Goal: Information Seeking & Learning: Compare options

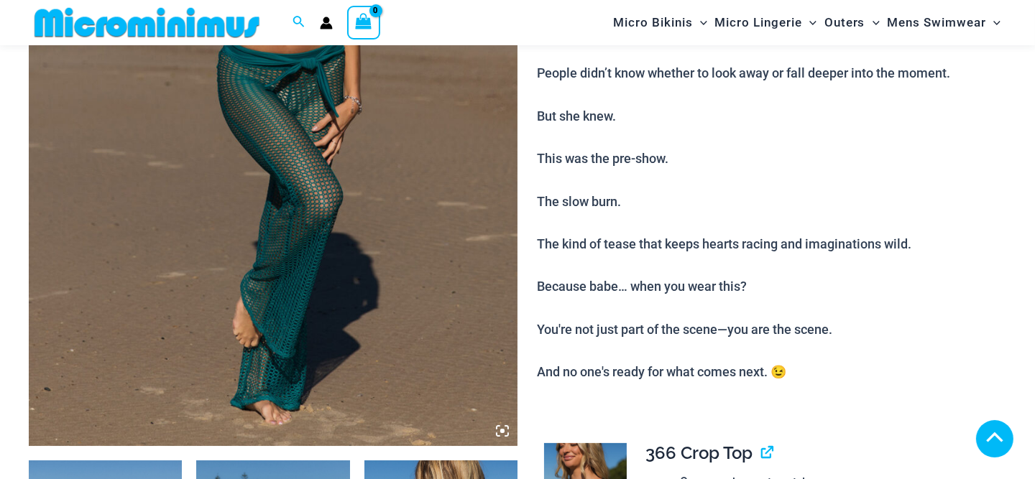
scroll to position [633, 0]
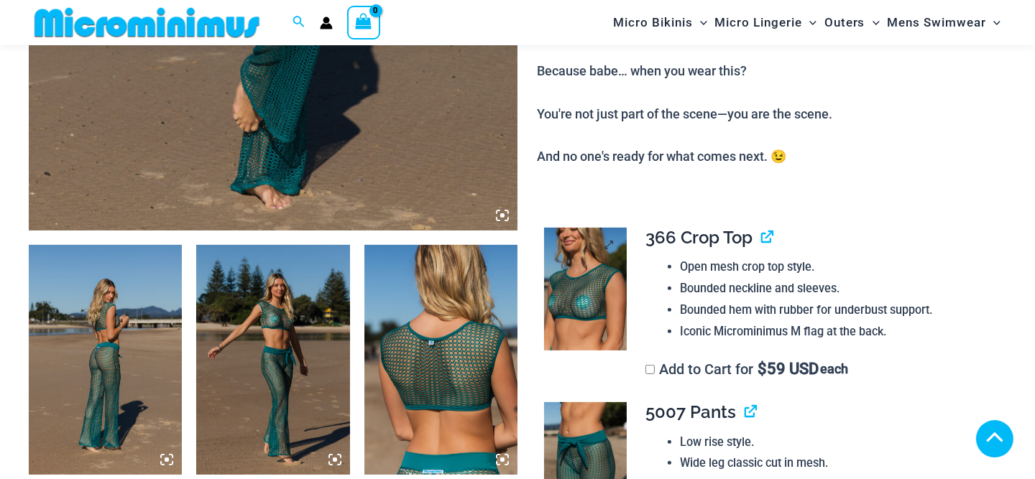
click at [584, 287] on img at bounding box center [585, 290] width 82 height 124
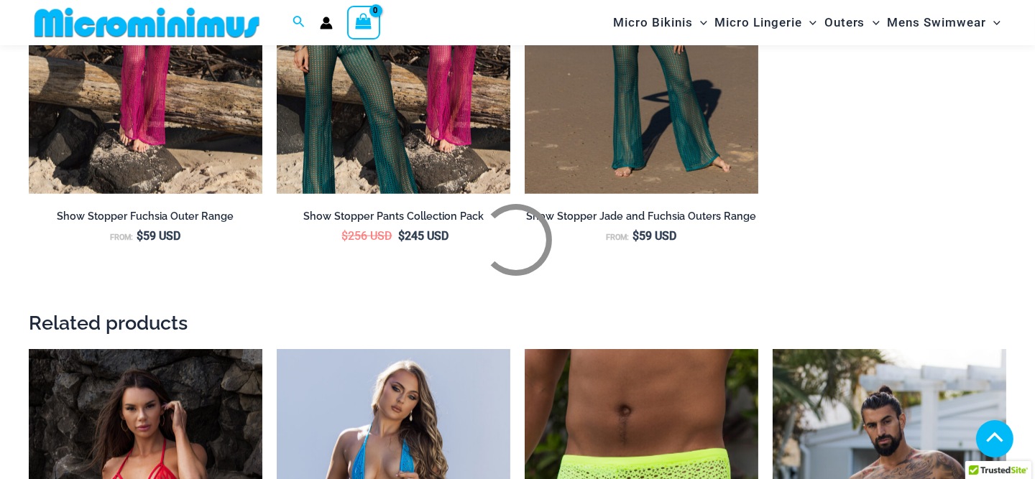
scroll to position [2286, 0]
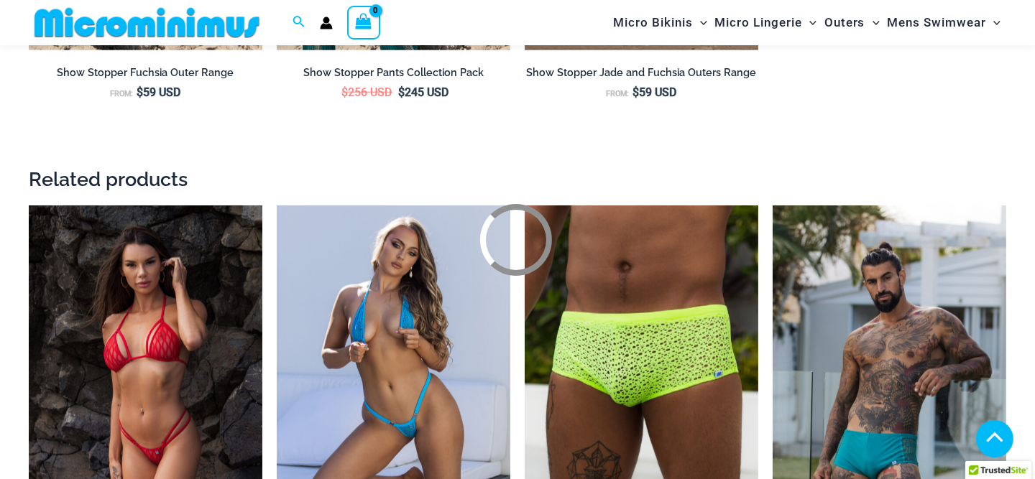
click at [126, 310] on div at bounding box center [517, 239] width 1035 height 479
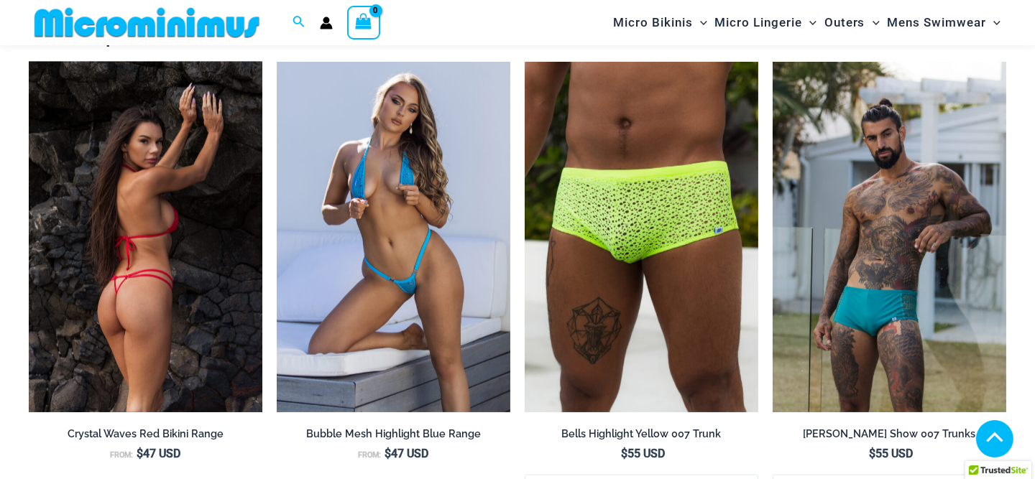
click at [140, 313] on img at bounding box center [146, 237] width 234 height 351
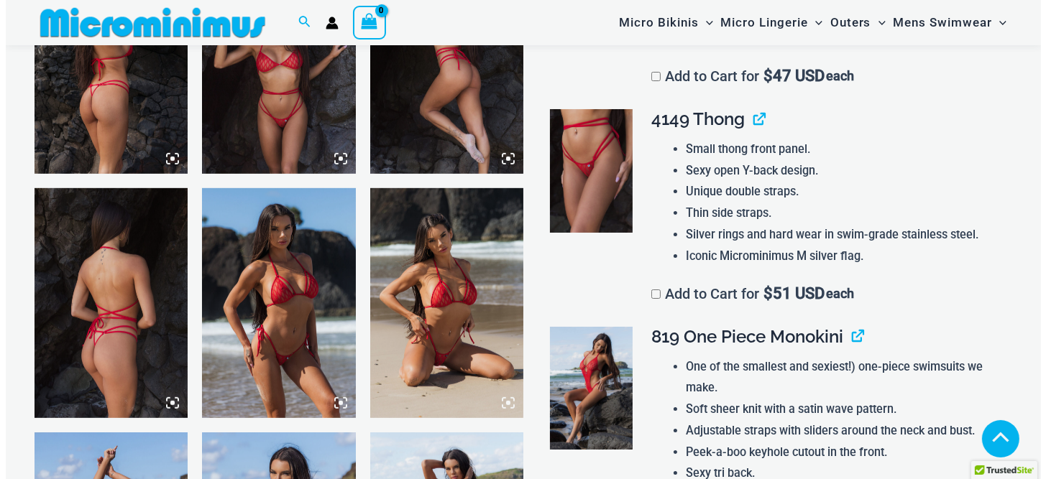
scroll to position [942, 0]
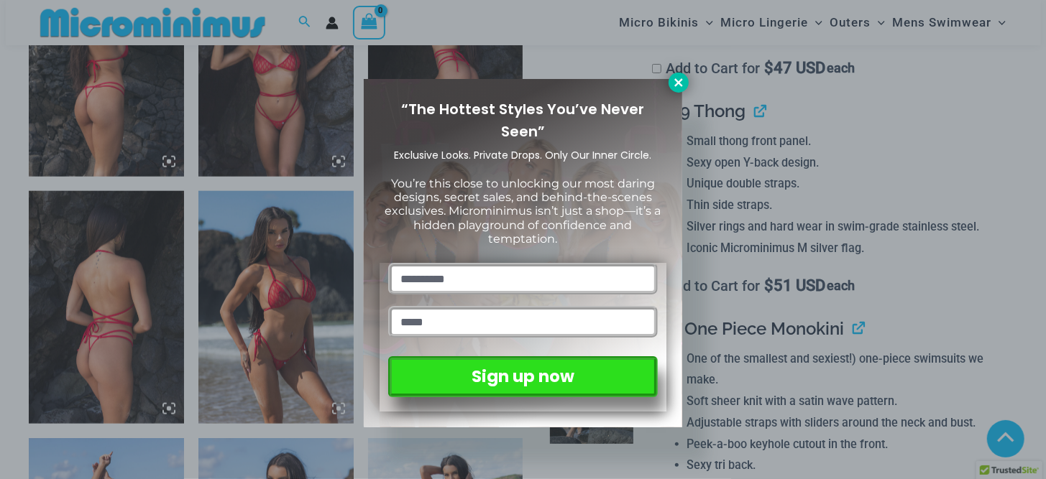
click at [681, 80] on icon at bounding box center [678, 82] width 13 height 13
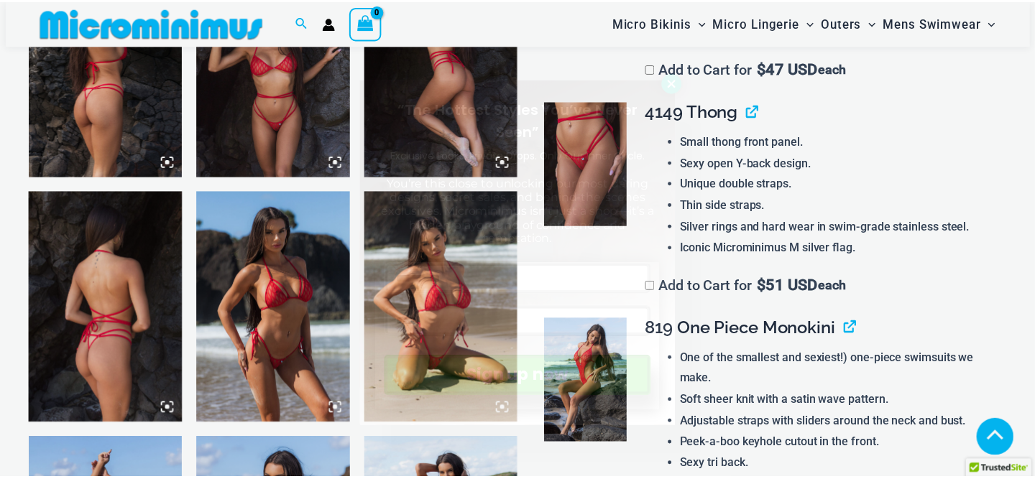
scroll to position [934, 0]
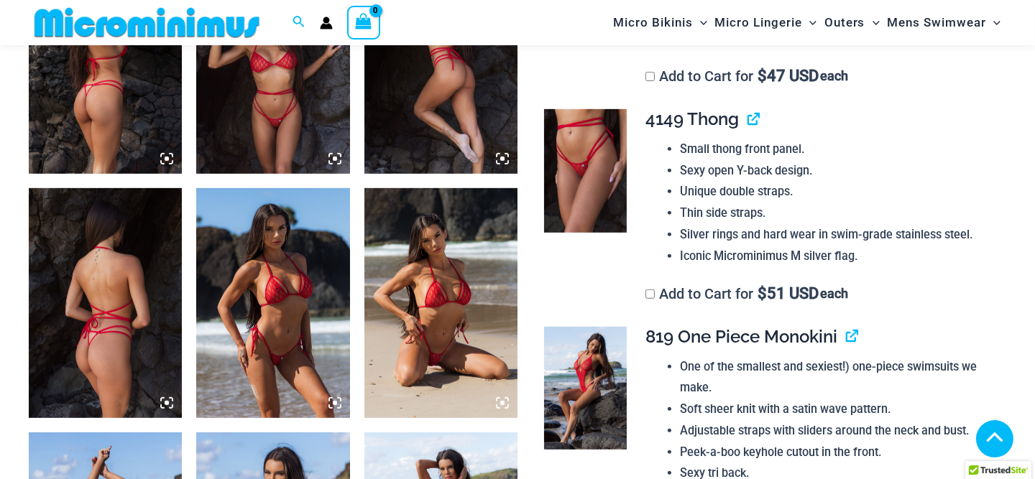
click at [280, 281] on img at bounding box center [272, 303] width 153 height 230
click at [334, 400] on icon at bounding box center [334, 403] width 13 height 13
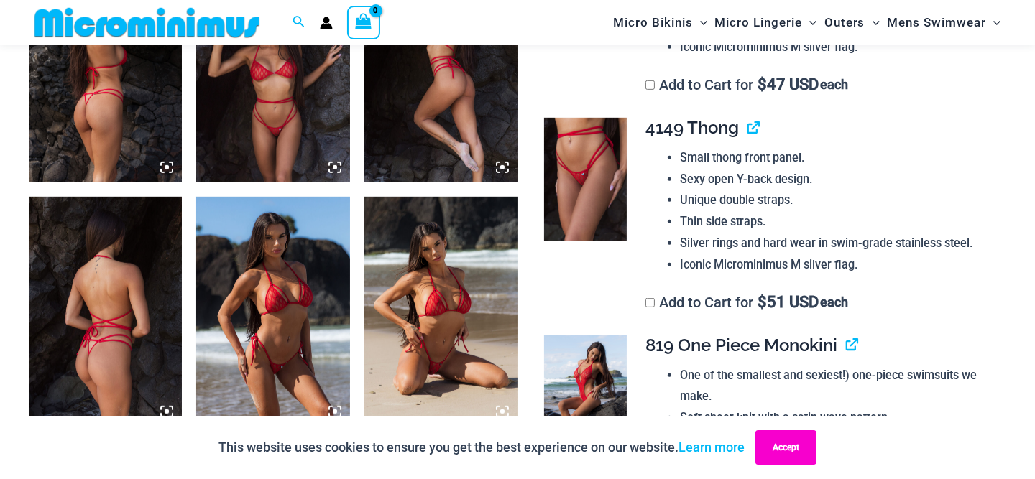
click at [781, 438] on button "Accept" at bounding box center [785, 448] width 61 height 34
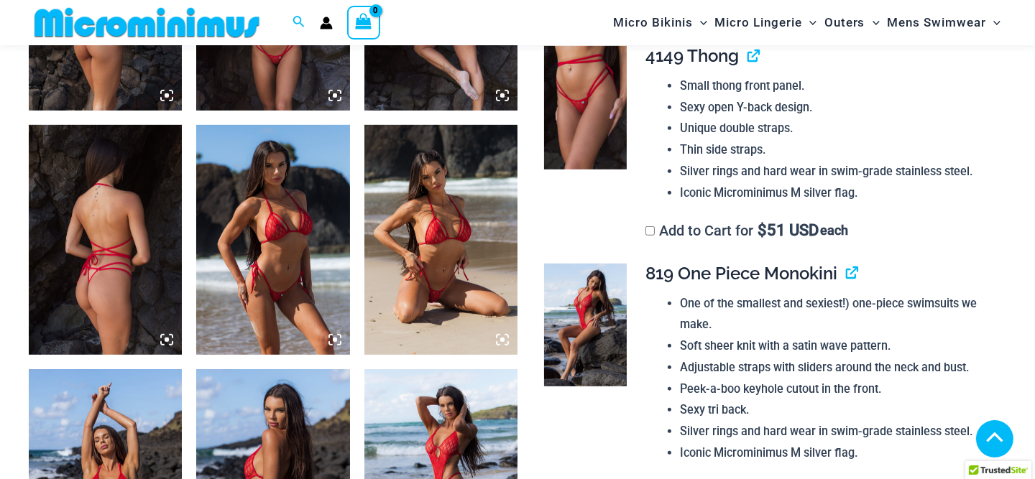
scroll to position [1069, 0]
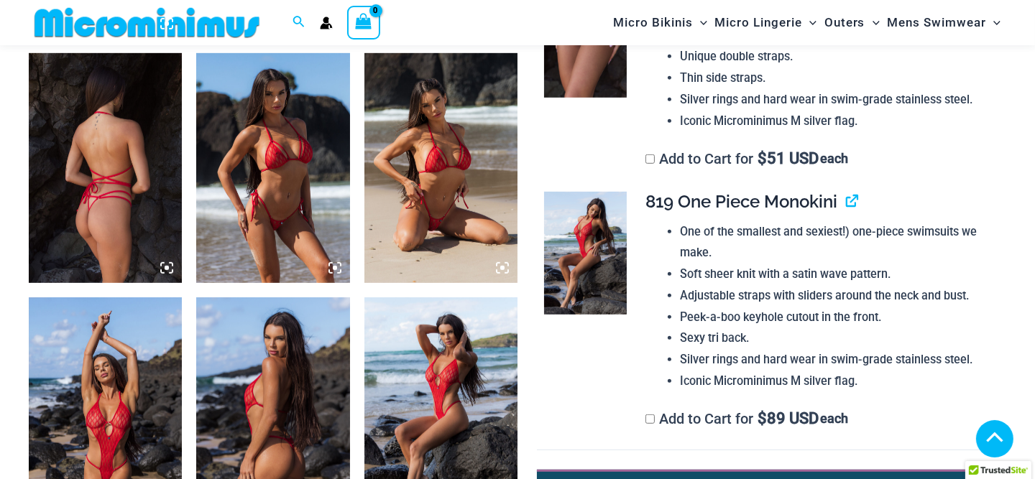
click at [286, 183] on img at bounding box center [272, 168] width 153 height 230
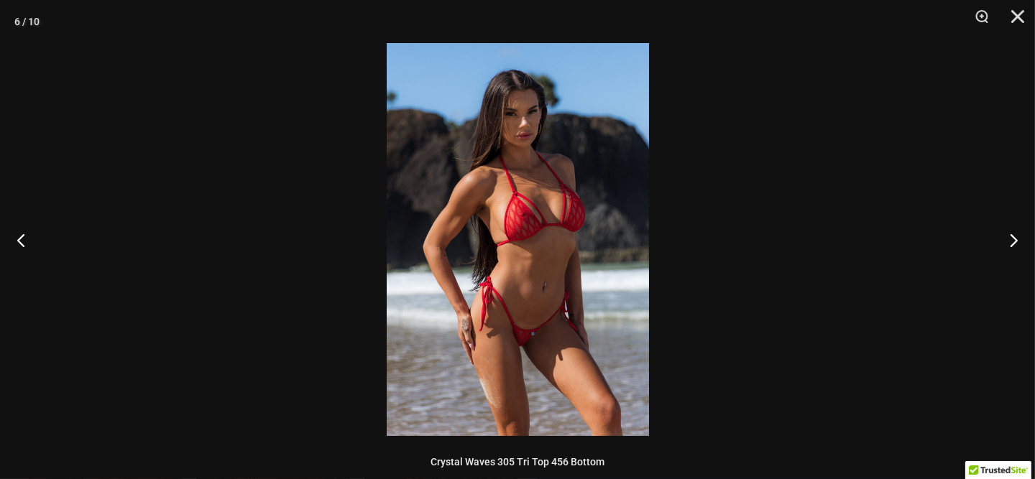
click at [581, 277] on img at bounding box center [518, 239] width 262 height 393
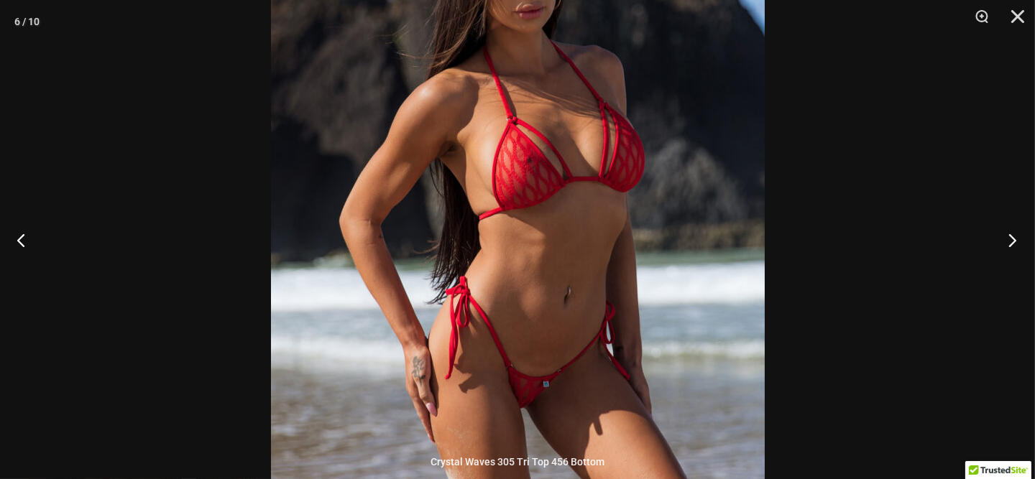
click at [1009, 236] on button "Next" at bounding box center [1008, 240] width 54 height 72
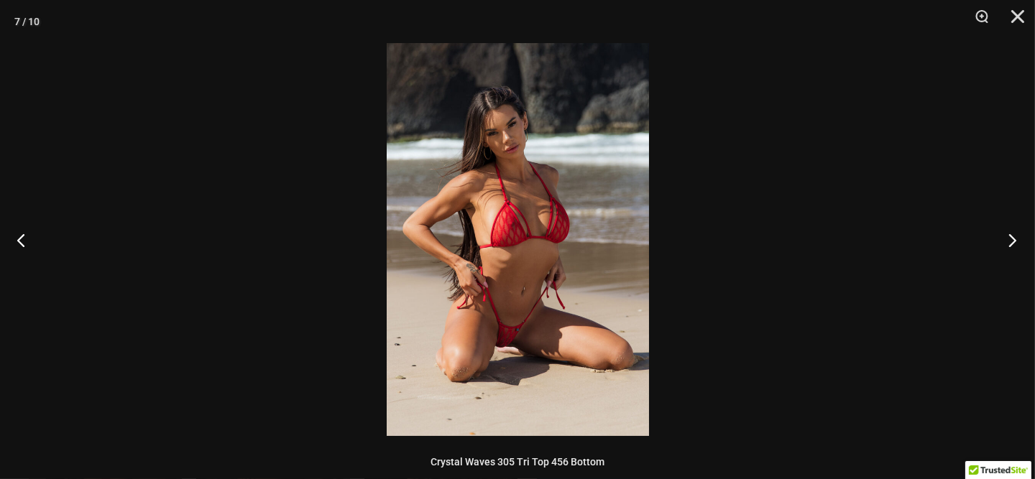
click at [1009, 236] on button "Next" at bounding box center [1008, 240] width 54 height 72
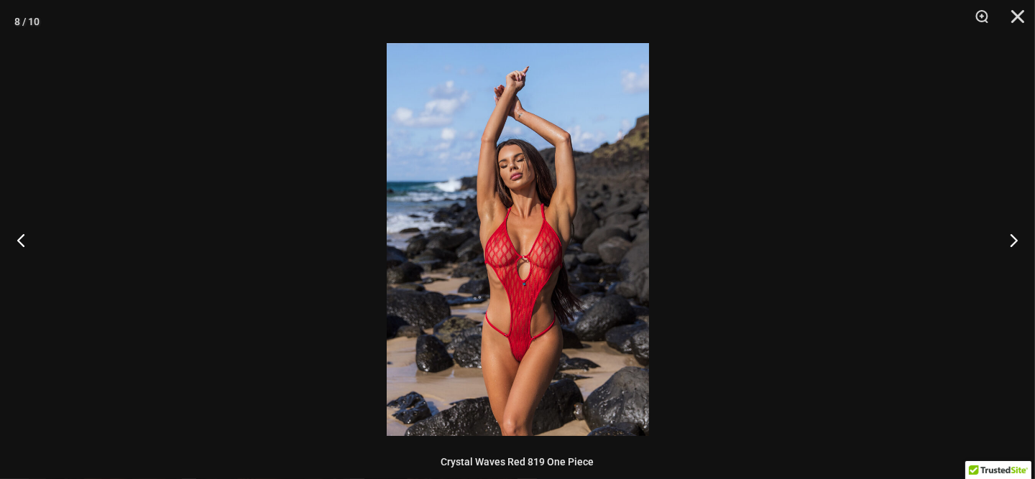
click at [564, 258] on img at bounding box center [518, 239] width 262 height 393
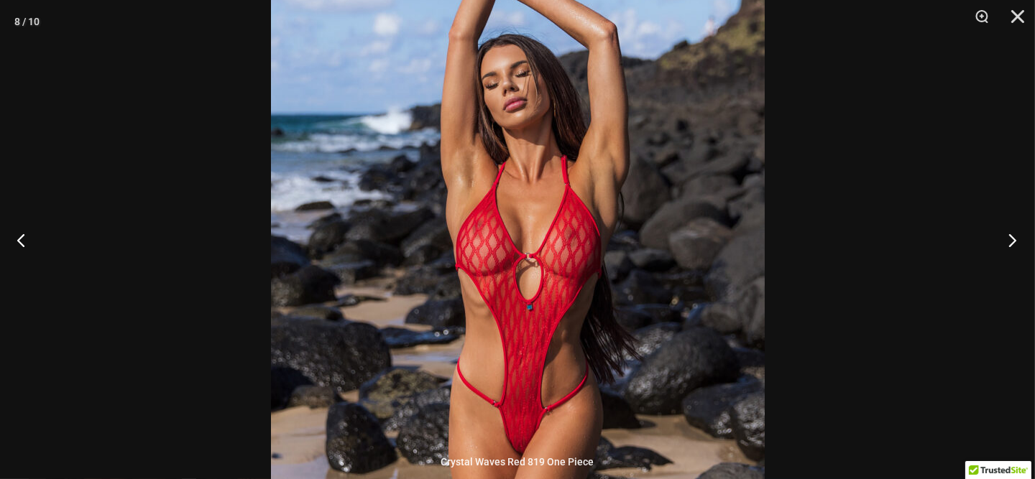
click at [1008, 241] on button "Next" at bounding box center [1008, 240] width 54 height 72
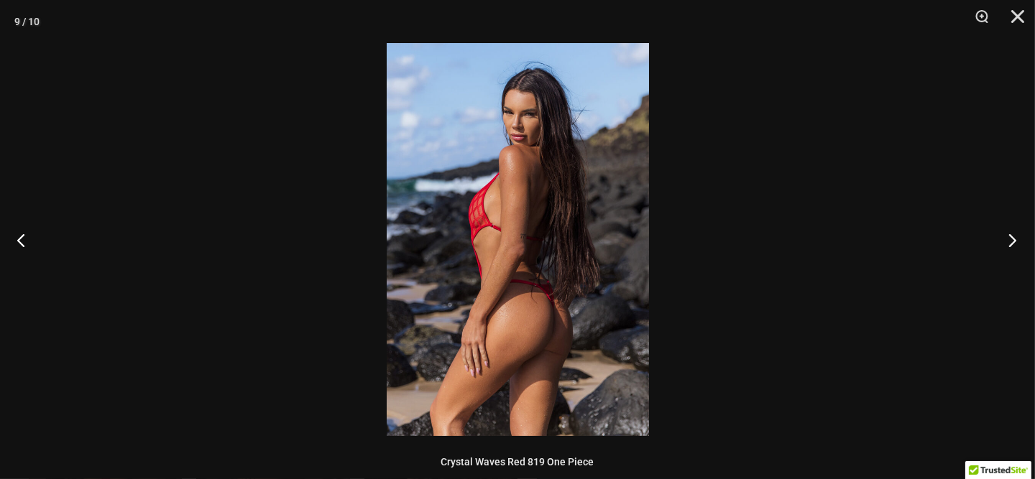
click at [1008, 240] on button "Next" at bounding box center [1008, 240] width 54 height 72
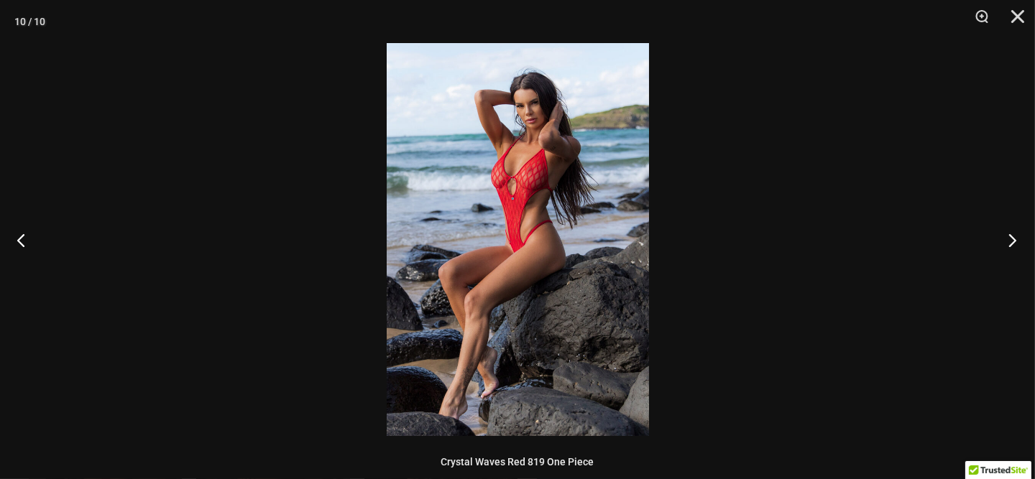
click at [1008, 240] on button "Next" at bounding box center [1008, 240] width 54 height 72
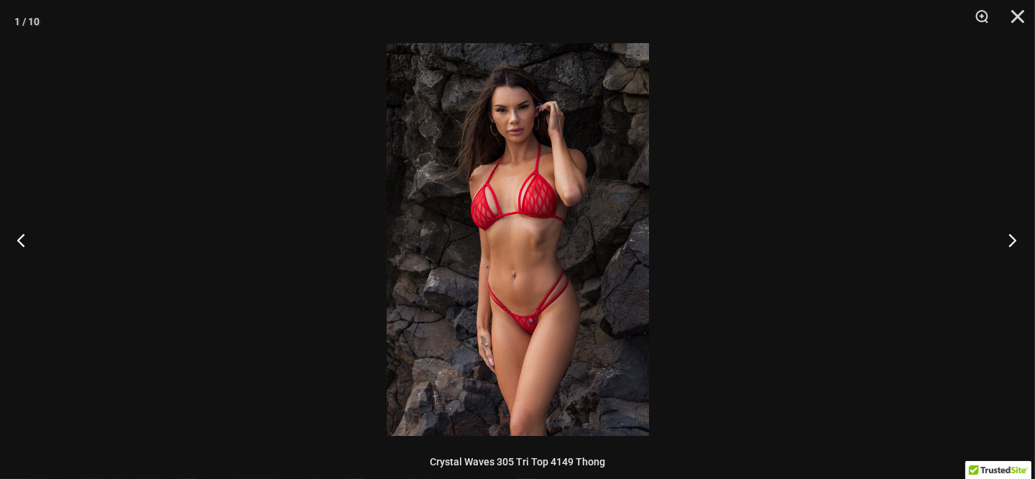
click at [1008, 239] on button "Next" at bounding box center [1008, 240] width 54 height 72
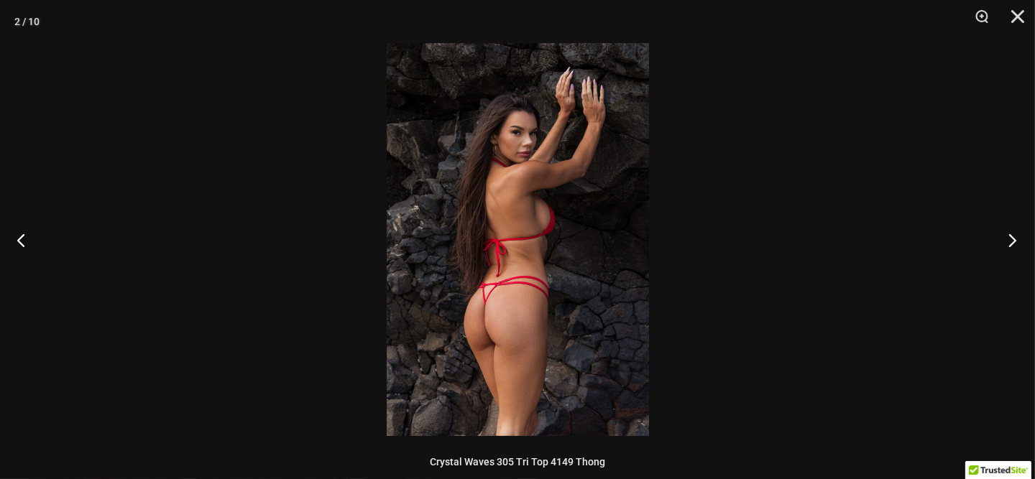
click at [1008, 239] on button "Next" at bounding box center [1008, 240] width 54 height 72
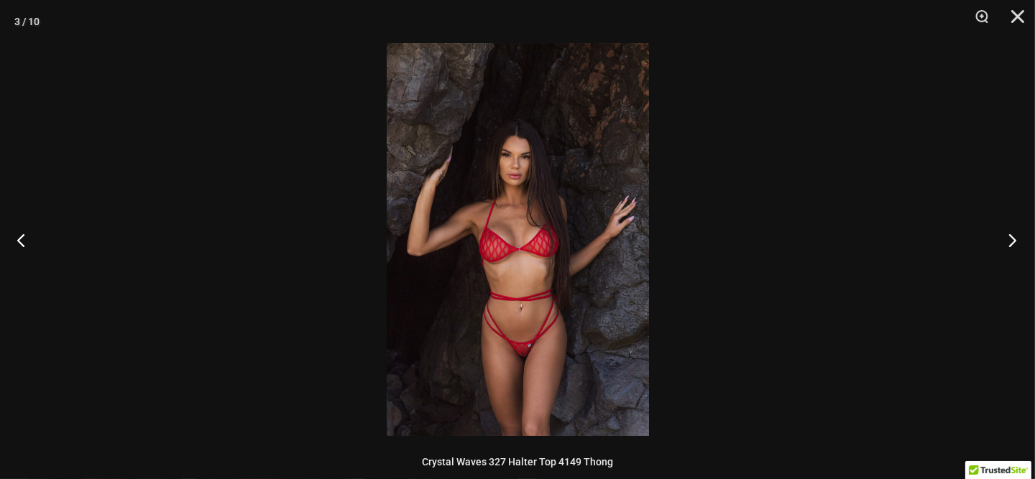
click at [1008, 239] on button "Next" at bounding box center [1008, 240] width 54 height 72
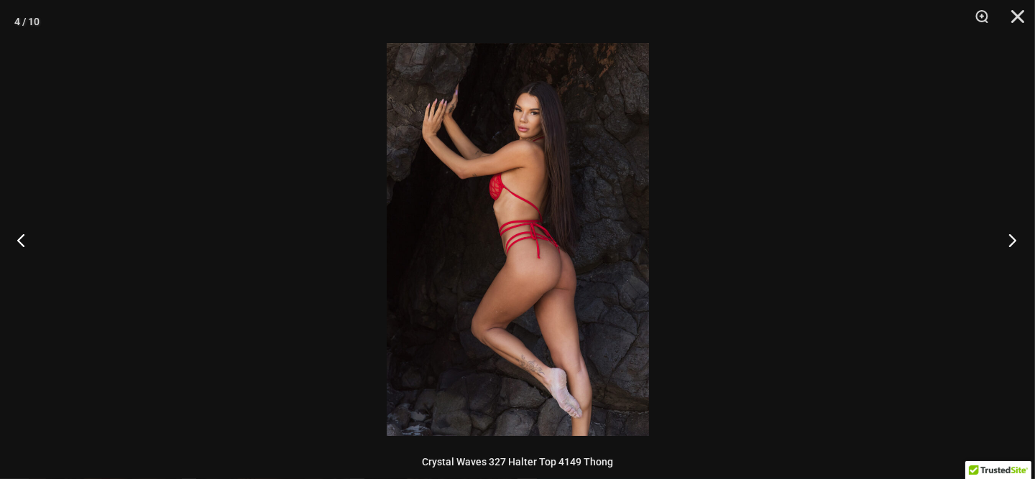
click at [1008, 239] on button "Next" at bounding box center [1008, 240] width 54 height 72
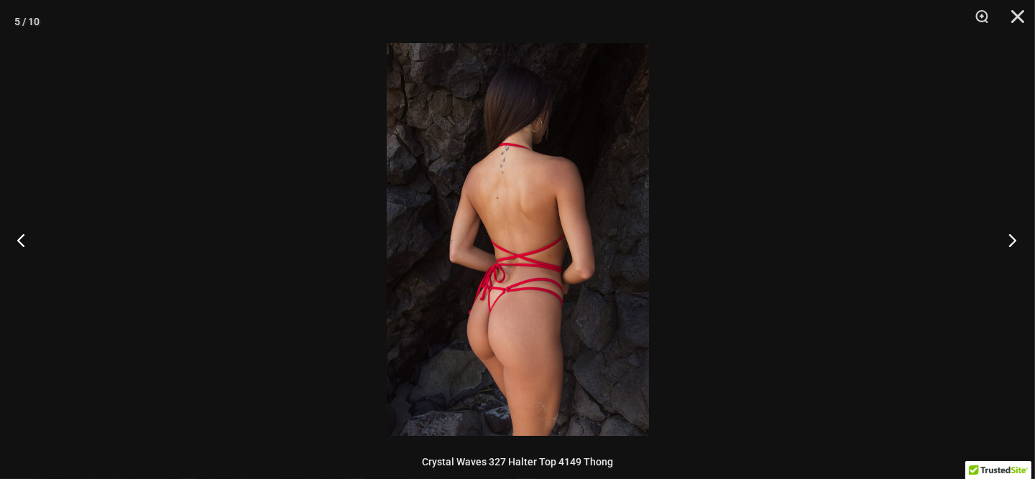
click at [1008, 237] on button "Next" at bounding box center [1008, 240] width 54 height 72
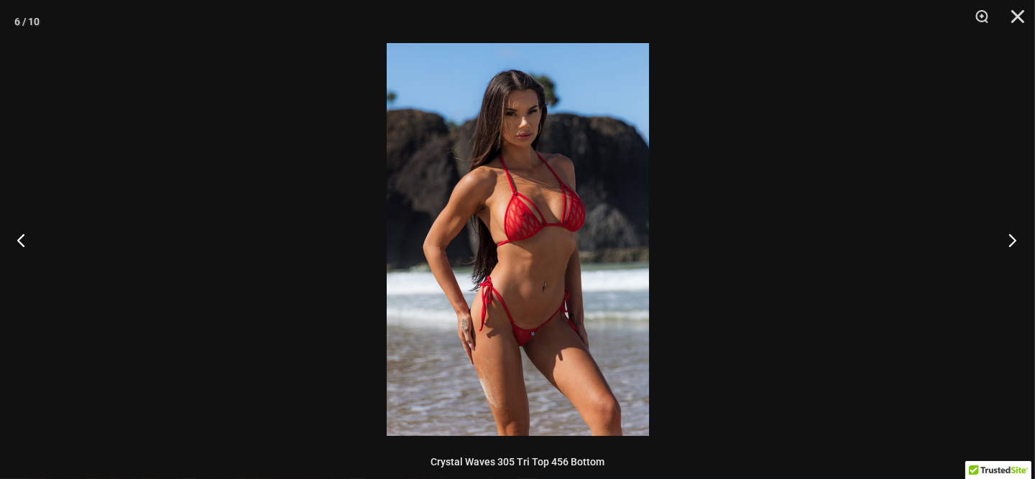
click at [1007, 235] on button "Next" at bounding box center [1008, 240] width 54 height 72
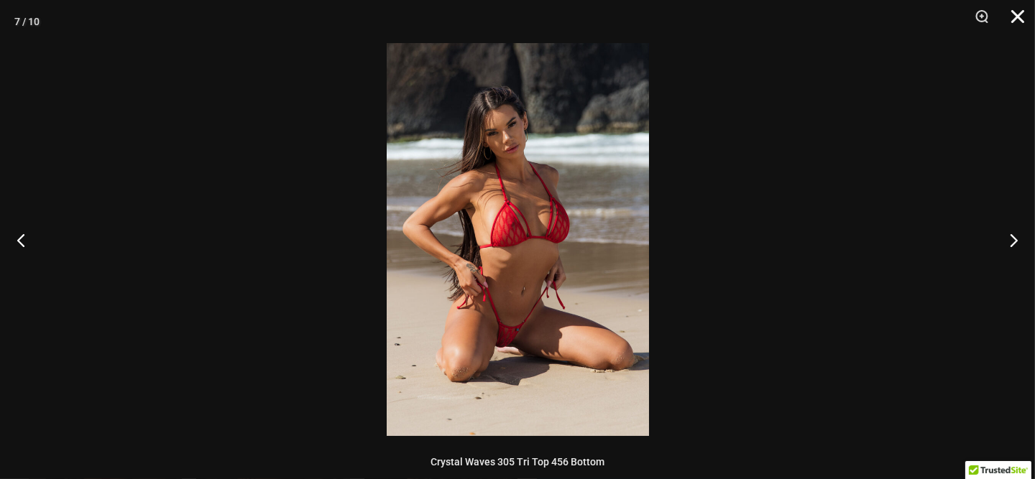
click at [1008, 16] on button "Close" at bounding box center [1013, 21] width 36 height 43
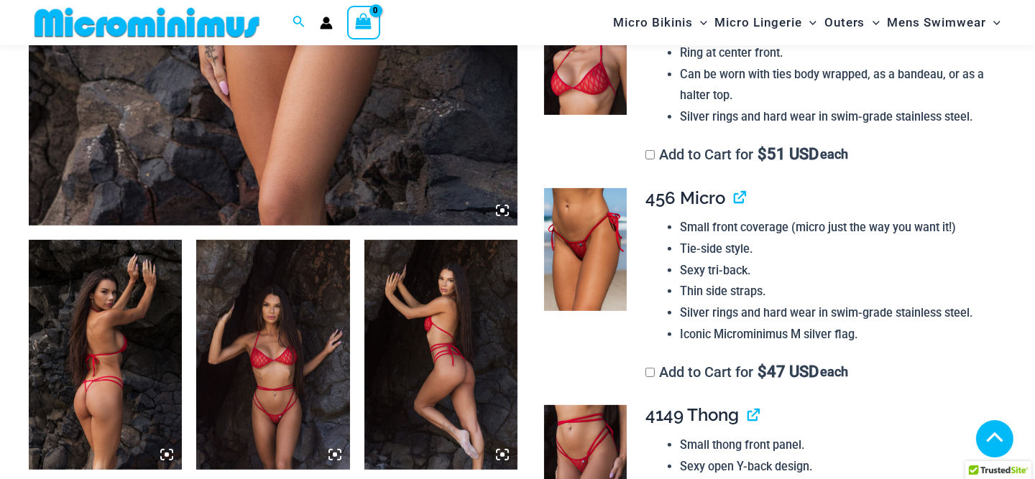
scroll to position [566, 0]
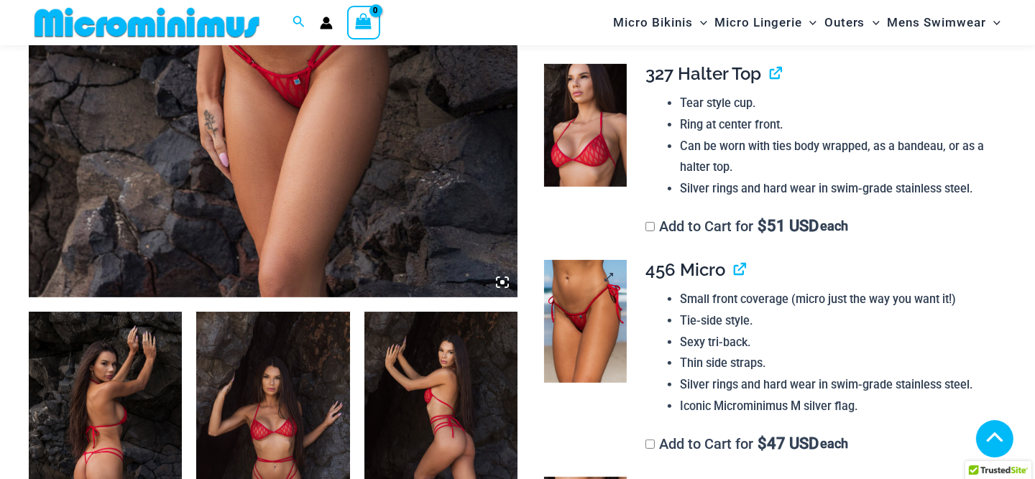
click at [570, 272] on img at bounding box center [585, 322] width 82 height 124
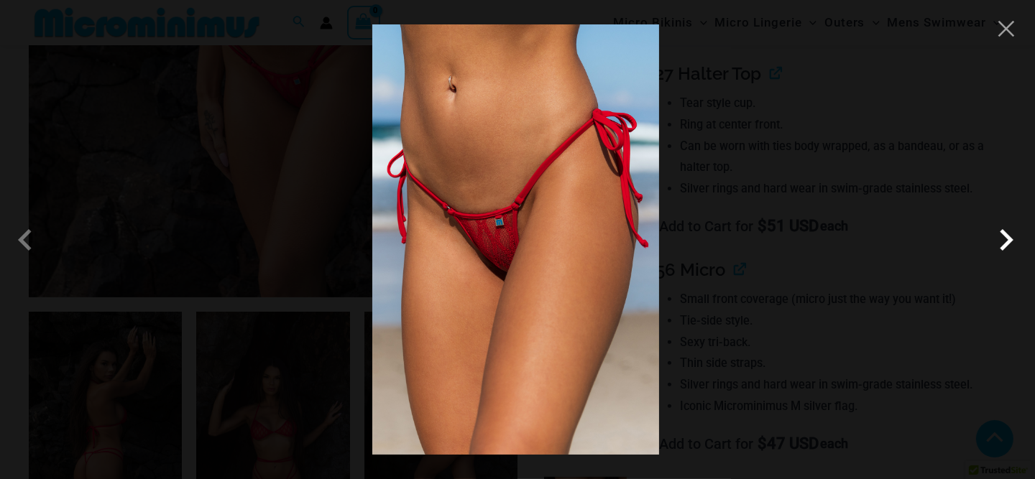
click at [1003, 234] on span at bounding box center [1006, 239] width 43 height 43
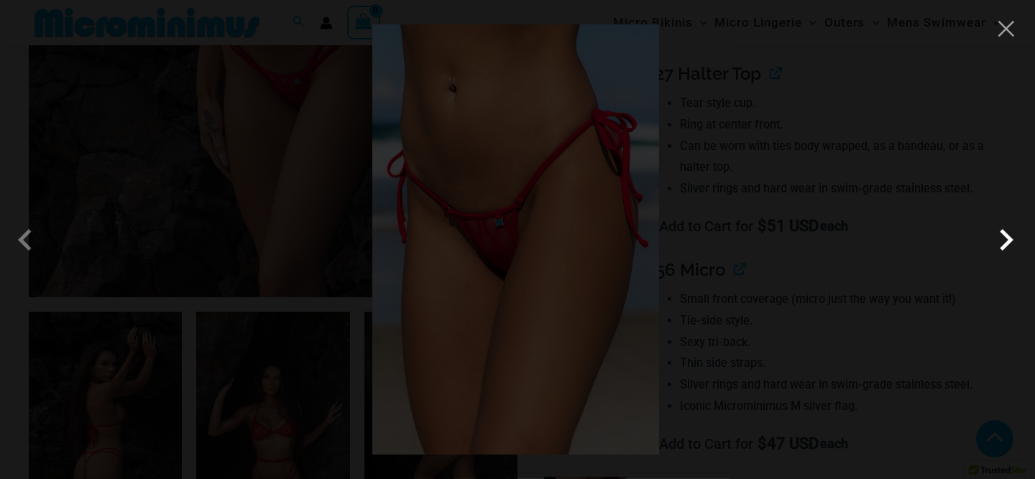
click at [1008, 234] on span at bounding box center [1006, 239] width 43 height 43
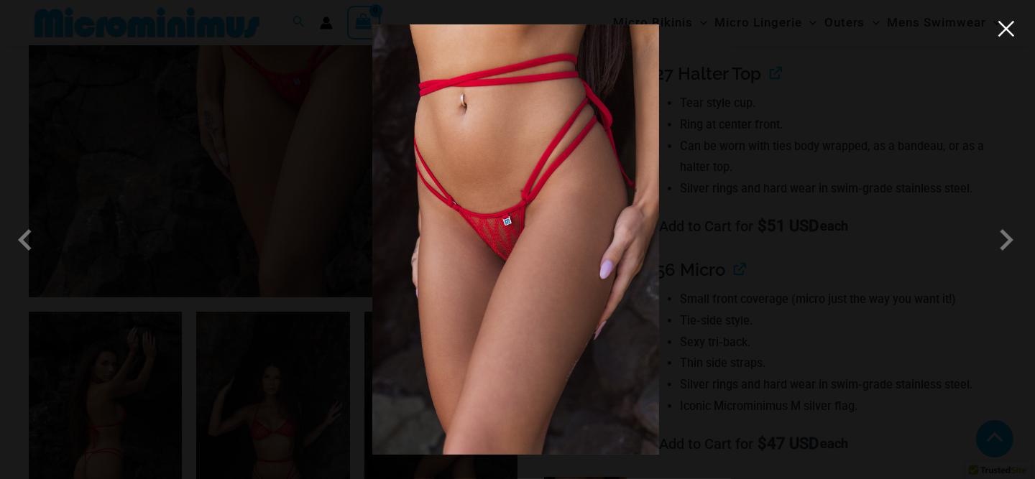
click at [1001, 30] on button "Close" at bounding box center [1006, 29] width 22 height 22
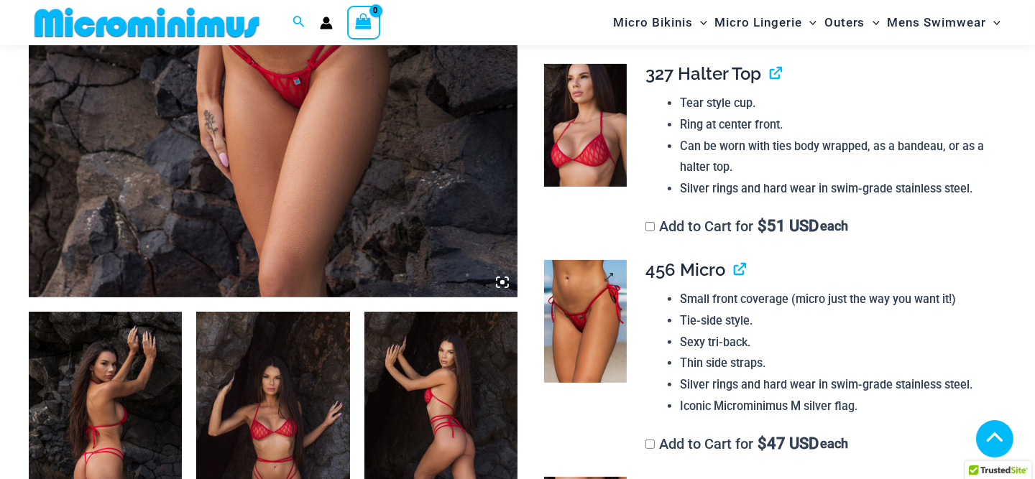
click at [594, 301] on img at bounding box center [585, 322] width 82 height 124
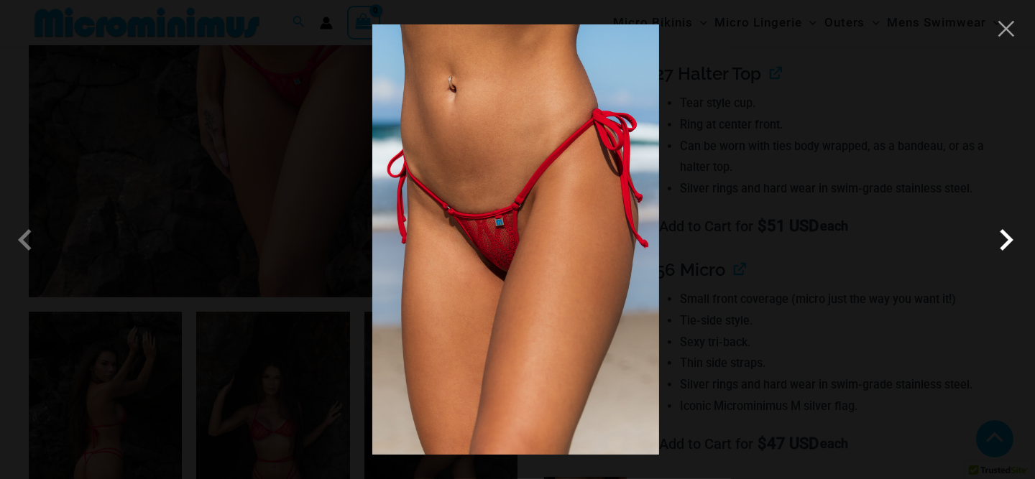
click at [1000, 241] on span at bounding box center [1006, 239] width 43 height 43
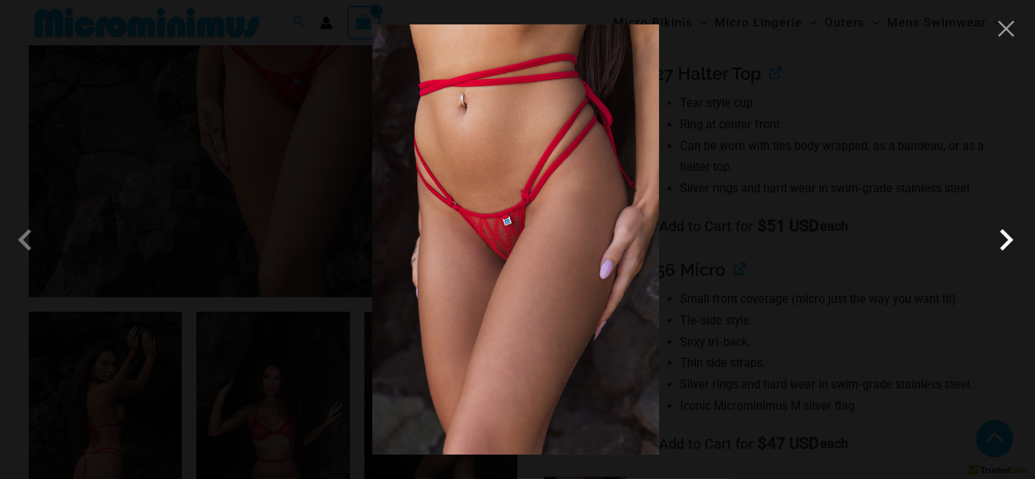
click at [1013, 236] on span at bounding box center [1006, 239] width 43 height 43
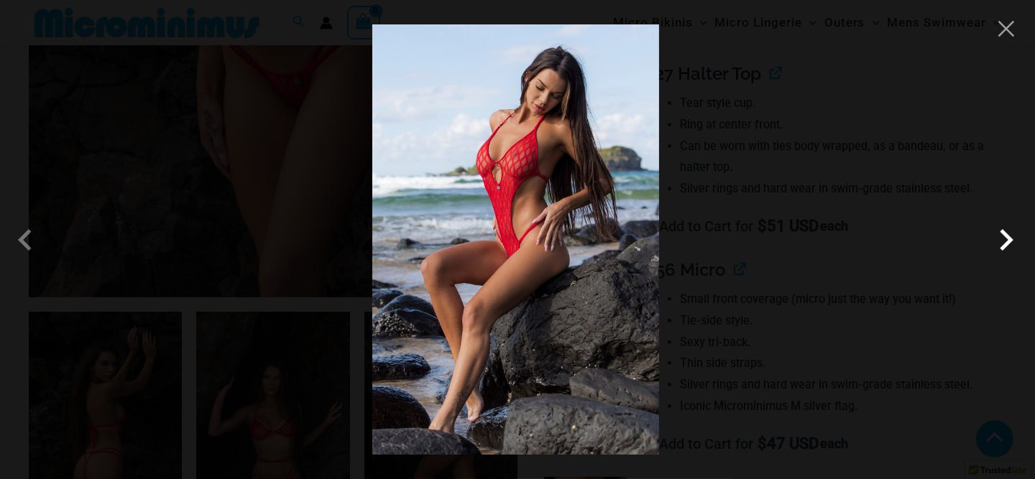
click at [1013, 236] on span at bounding box center [1006, 239] width 43 height 43
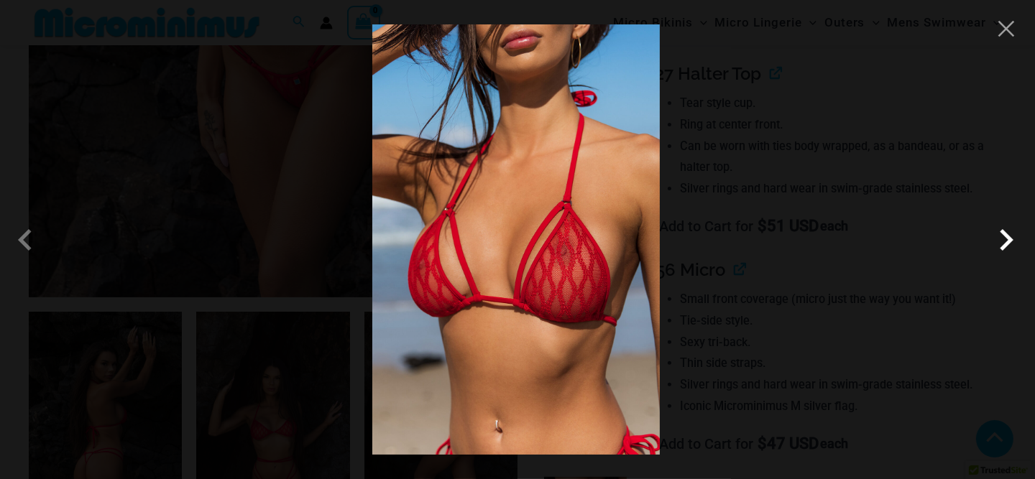
click at [1005, 241] on span at bounding box center [1006, 239] width 43 height 43
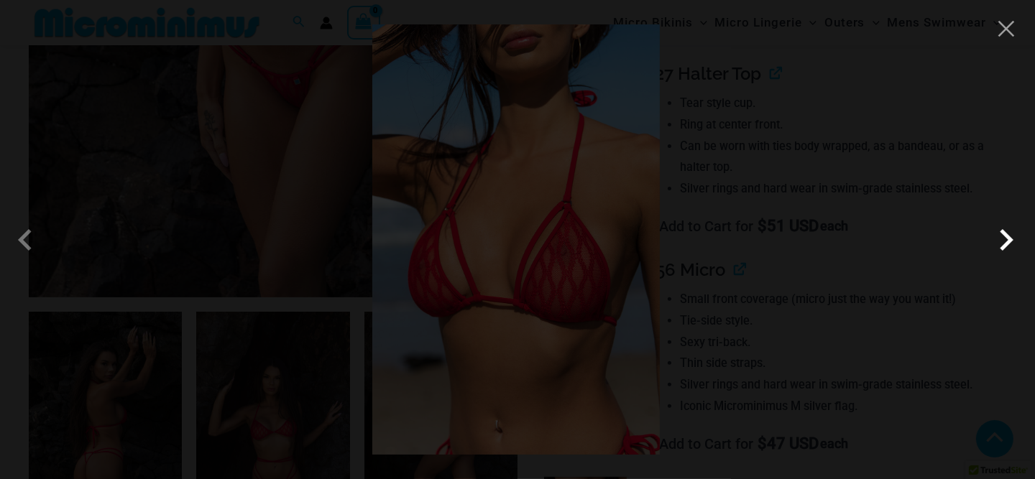
click at [1005, 236] on span at bounding box center [1006, 239] width 43 height 43
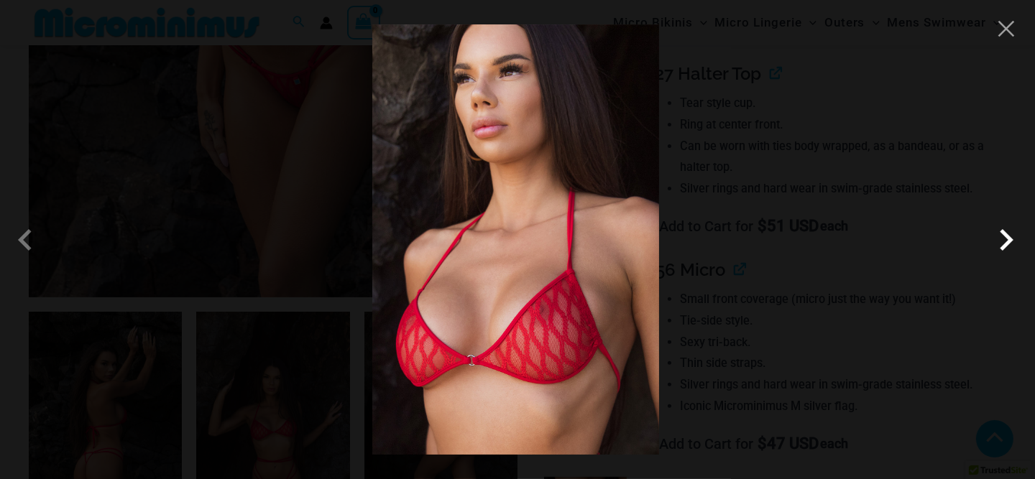
click at [1013, 236] on span at bounding box center [1006, 239] width 43 height 43
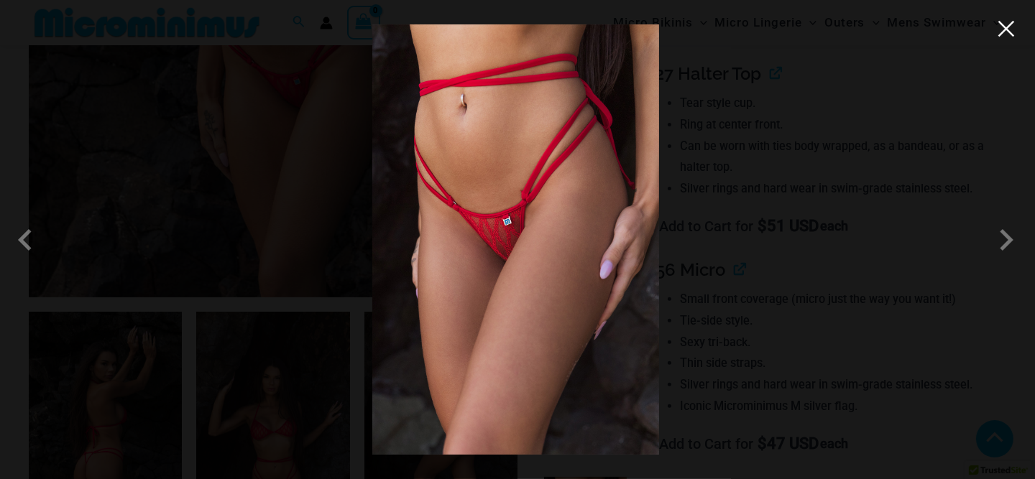
click at [1005, 31] on button "Close" at bounding box center [1006, 29] width 22 height 22
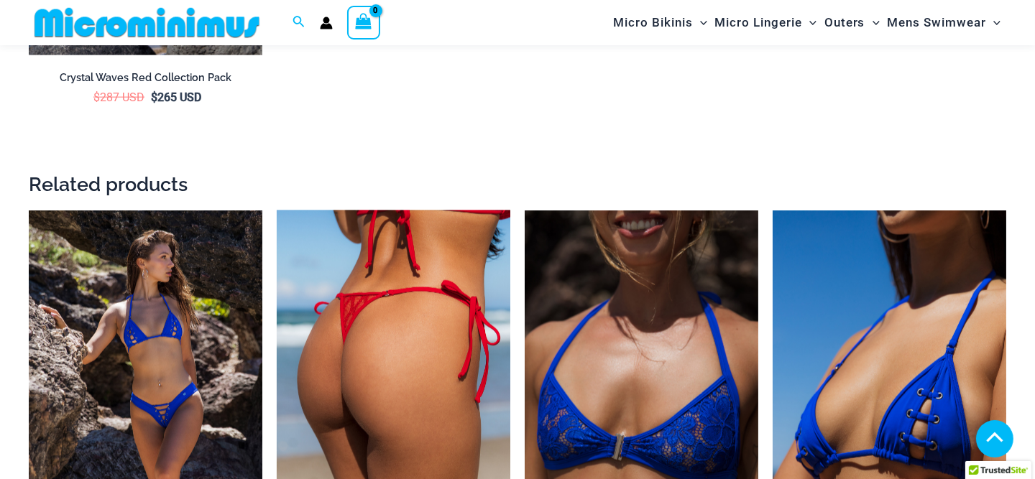
scroll to position [2579, 0]
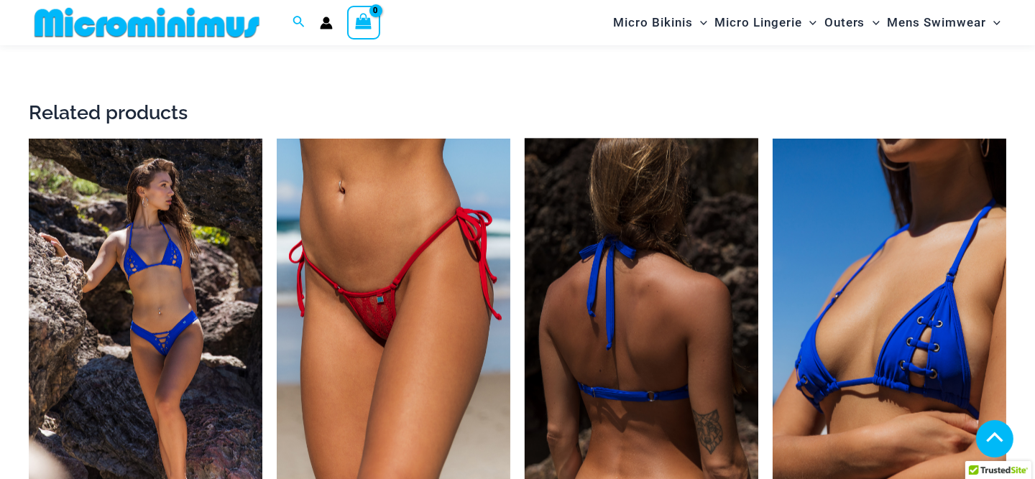
click at [634, 227] on img at bounding box center [642, 314] width 234 height 351
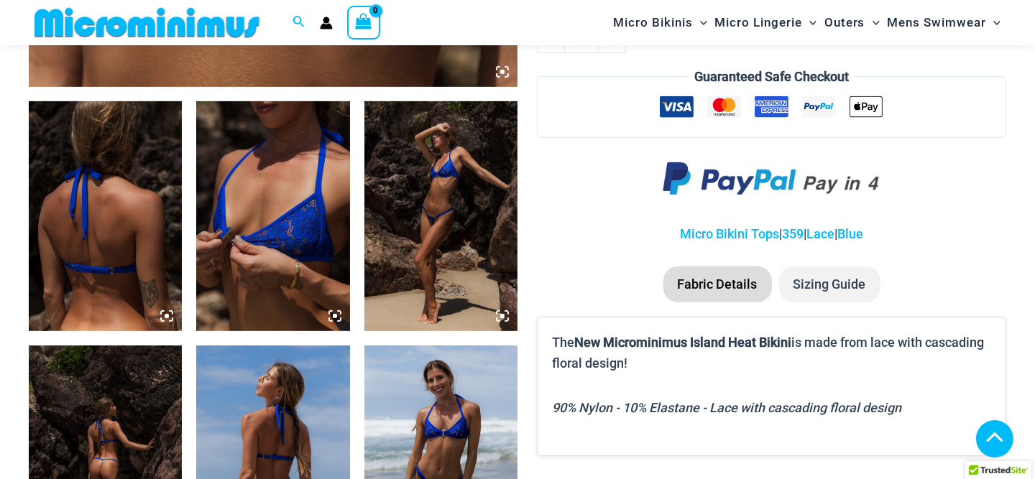
scroll to position [849, 0]
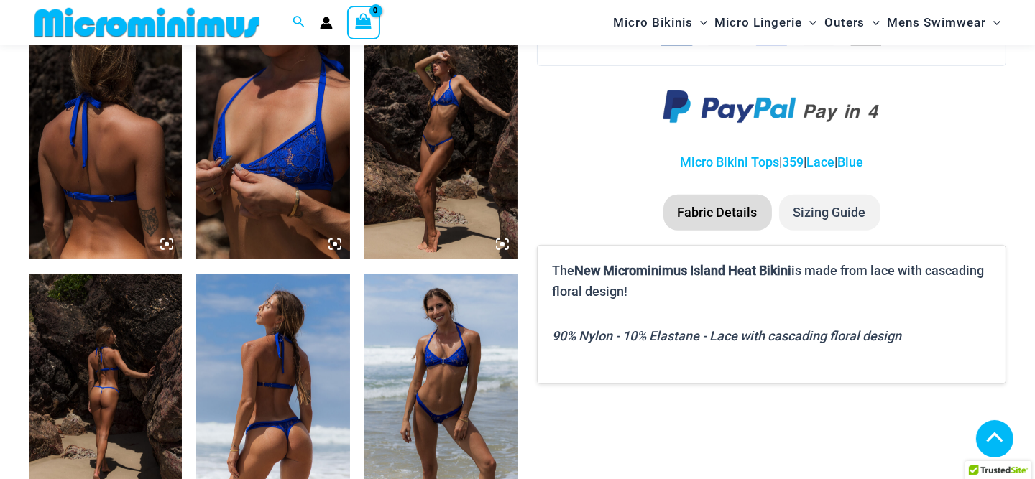
click at [448, 366] on img at bounding box center [440, 389] width 153 height 230
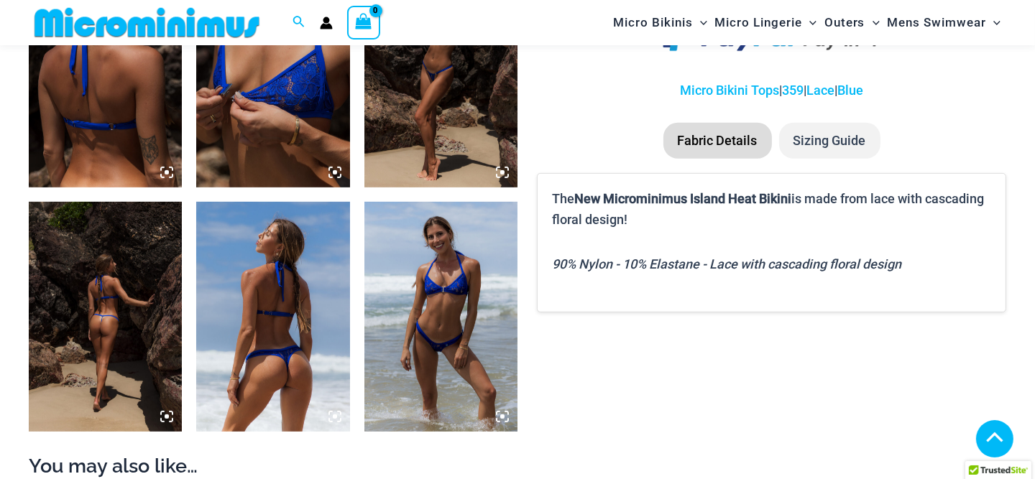
scroll to position [993, 0]
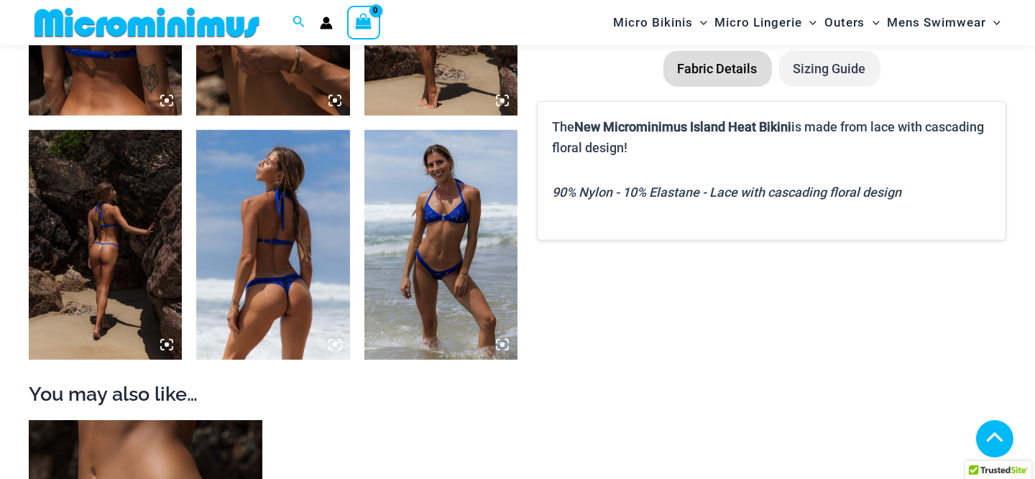
click at [501, 340] on icon at bounding box center [502, 345] width 13 height 13
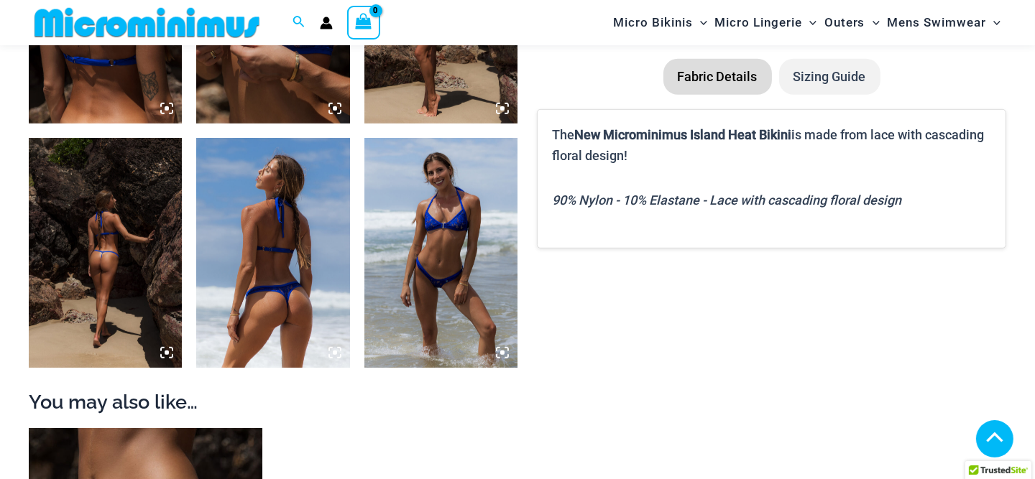
click at [498, 349] on icon at bounding box center [502, 352] width 13 height 13
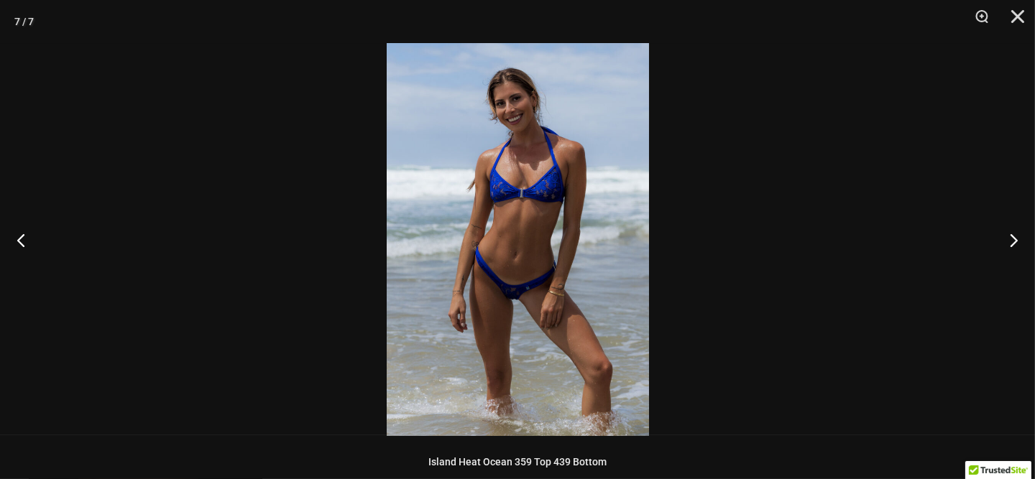
click at [512, 249] on img at bounding box center [518, 239] width 262 height 393
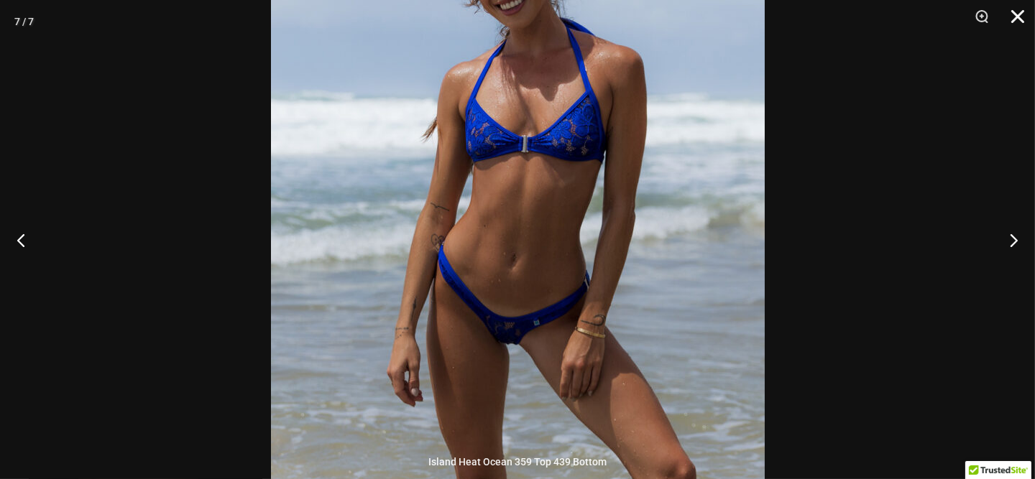
click at [1020, 12] on button "Close" at bounding box center [1013, 21] width 36 height 43
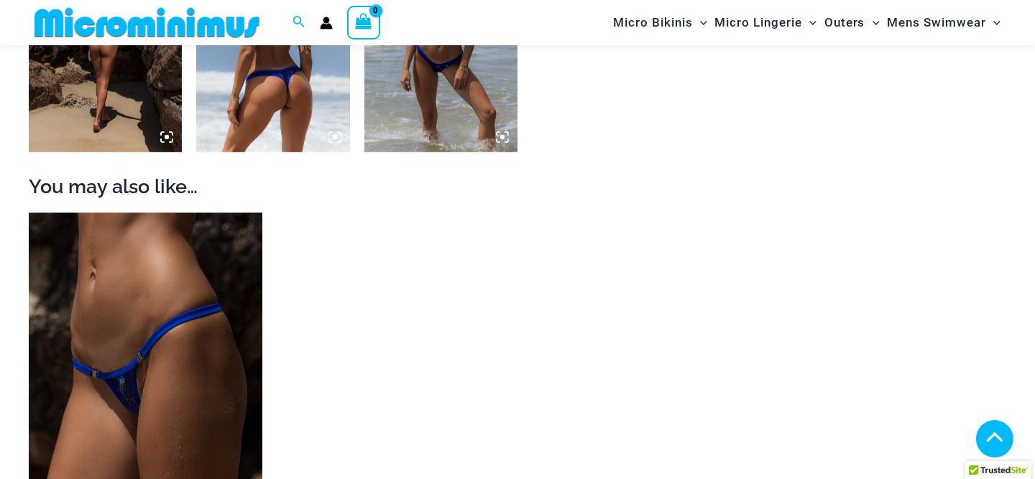
scroll to position [1272, 0]
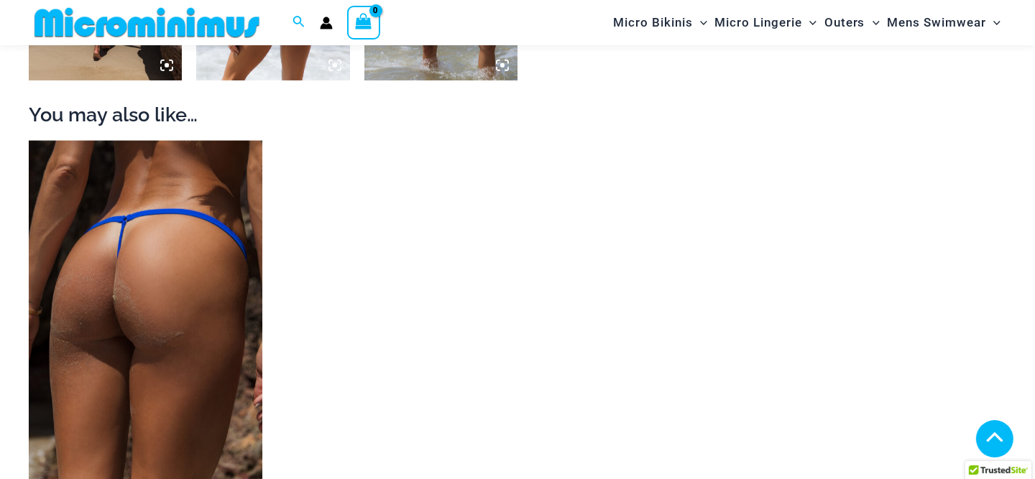
click at [170, 333] on img at bounding box center [146, 316] width 234 height 351
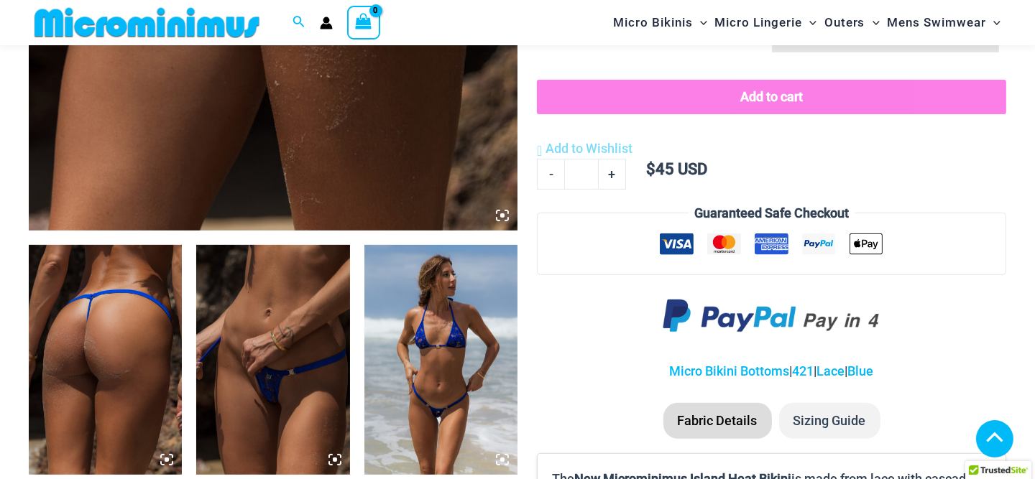
scroll to position [705, 0]
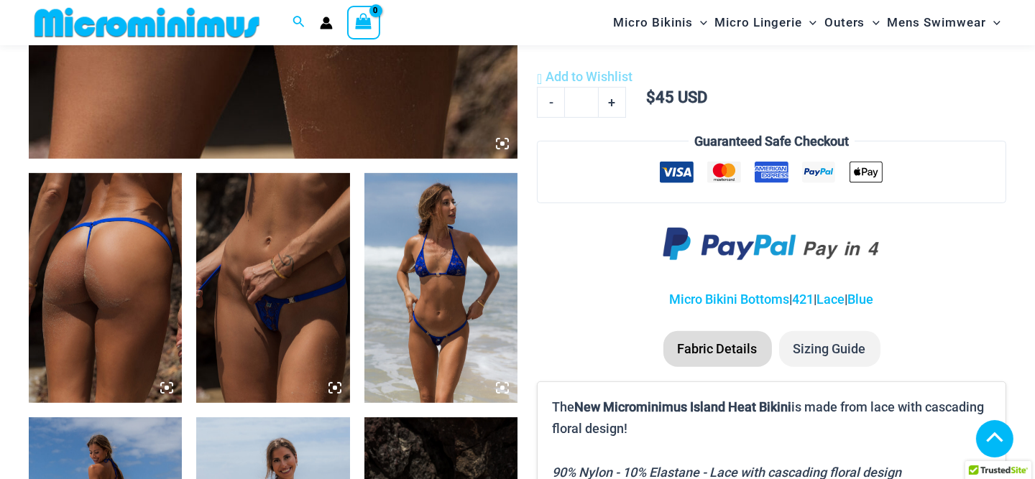
click at [260, 320] on img at bounding box center [272, 288] width 153 height 230
click at [498, 143] on icon at bounding box center [502, 143] width 13 height 13
click at [502, 144] on icon at bounding box center [502, 144] width 4 height 4
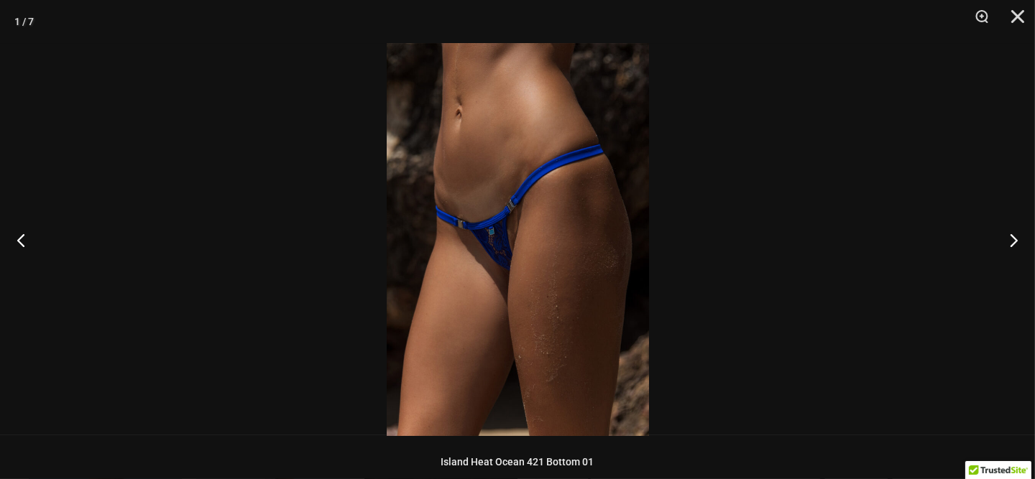
click at [548, 160] on img at bounding box center [518, 239] width 262 height 393
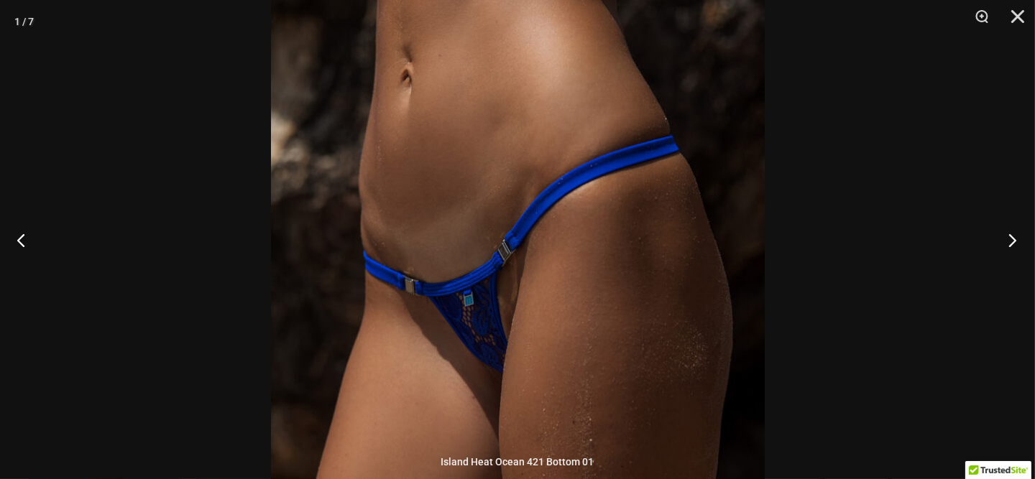
click at [1014, 234] on button "Next" at bounding box center [1008, 240] width 54 height 72
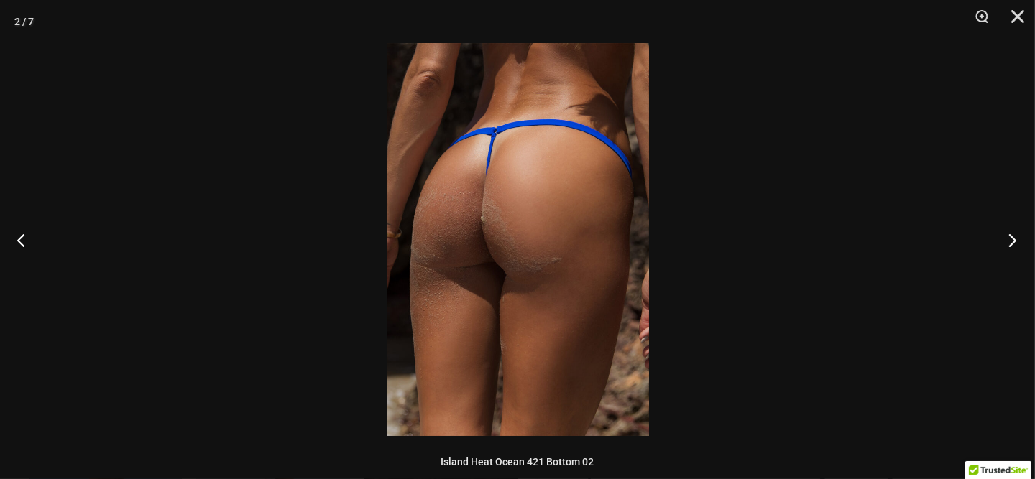
click at [1014, 234] on button "Next" at bounding box center [1008, 240] width 54 height 72
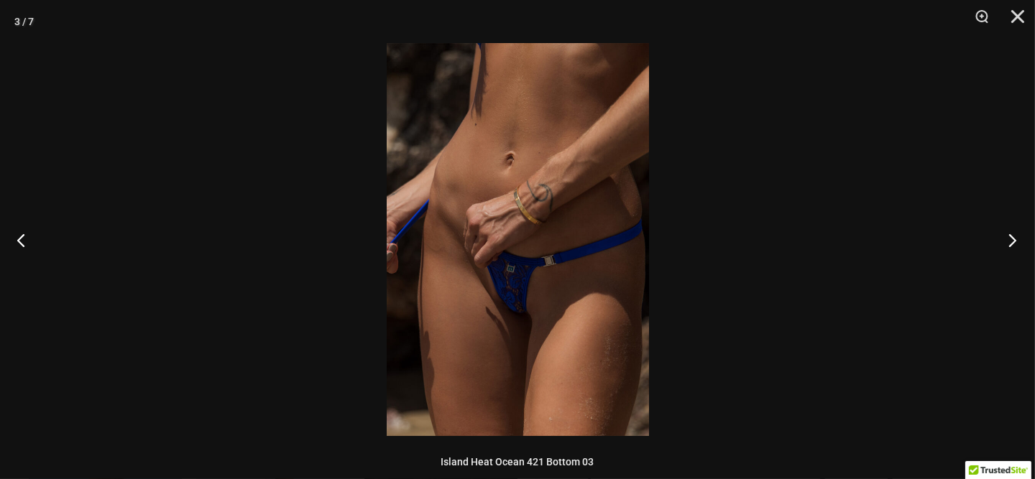
click at [1008, 240] on button "Next" at bounding box center [1008, 240] width 54 height 72
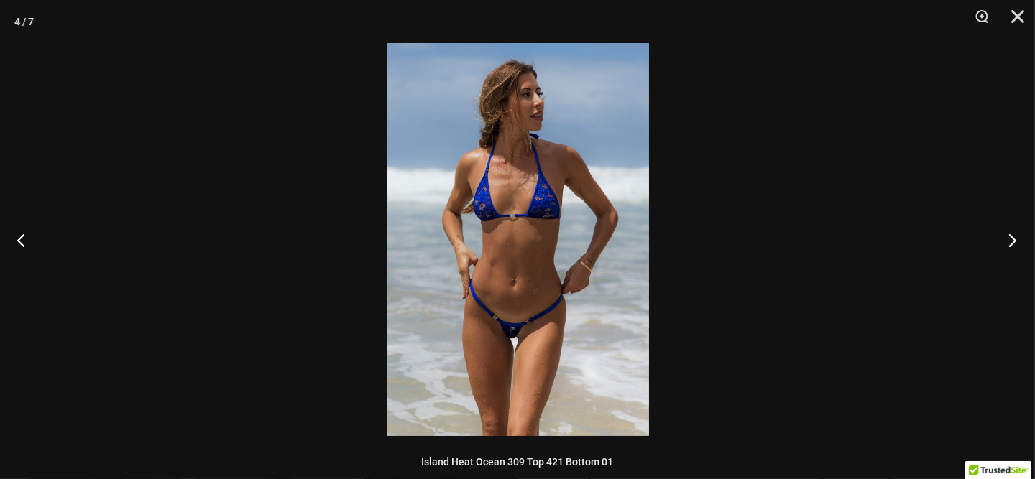
click at [1007, 239] on button "Next" at bounding box center [1008, 240] width 54 height 72
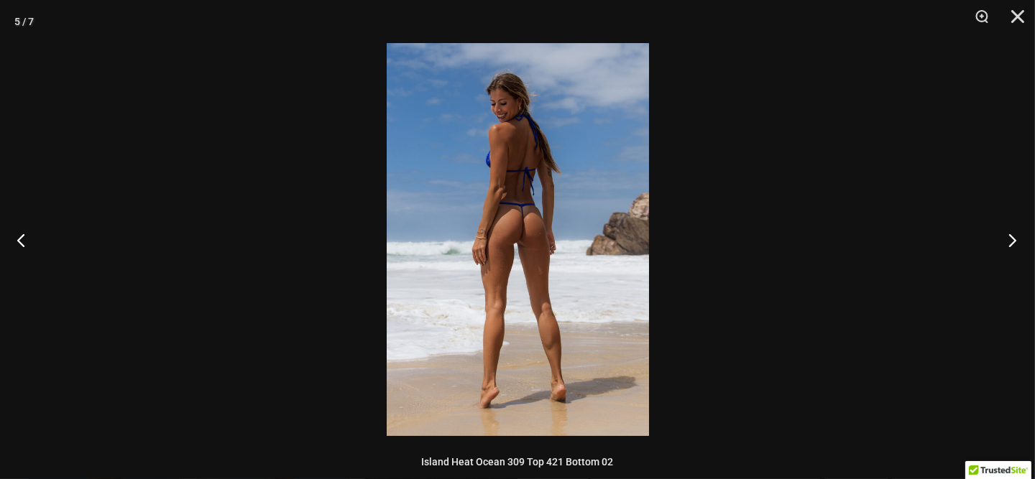
click at [1006, 238] on button "Next" at bounding box center [1008, 240] width 54 height 72
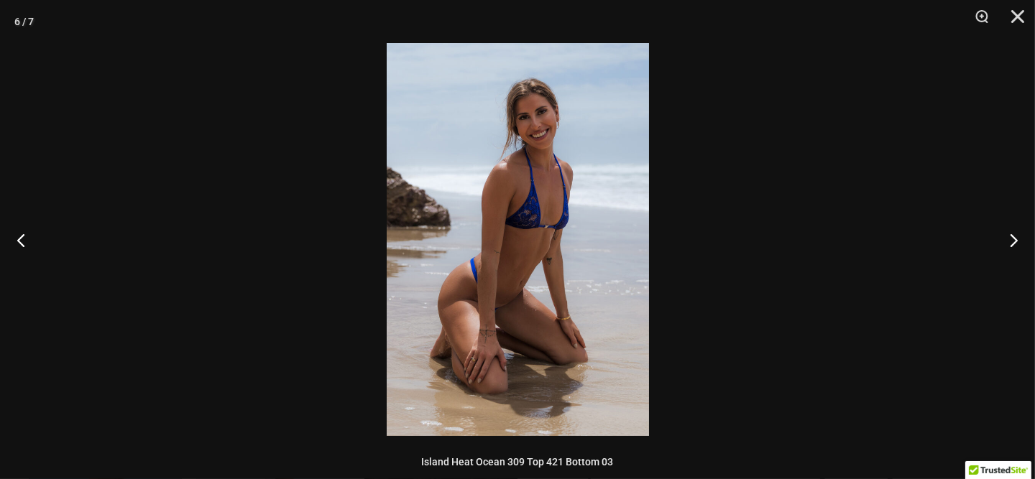
click at [532, 213] on img at bounding box center [518, 239] width 262 height 393
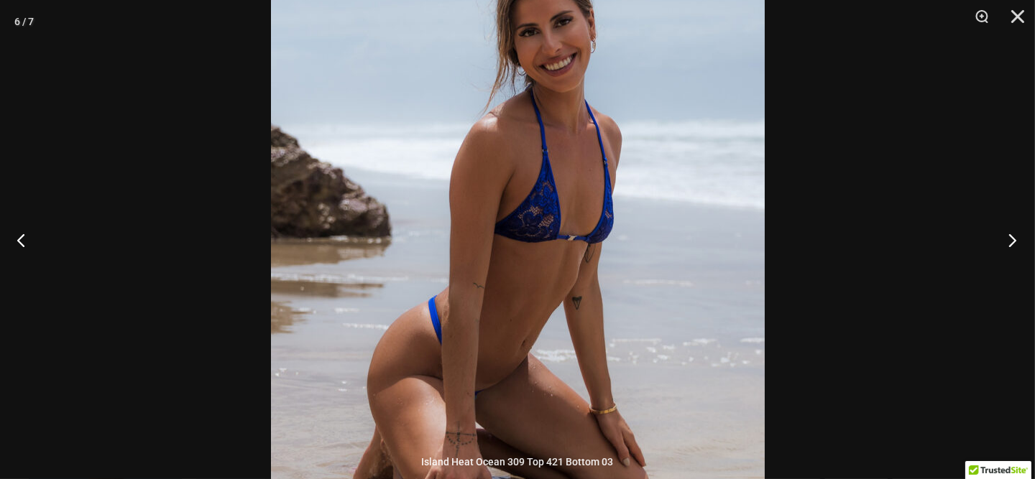
click at [1012, 230] on button "Next" at bounding box center [1008, 240] width 54 height 72
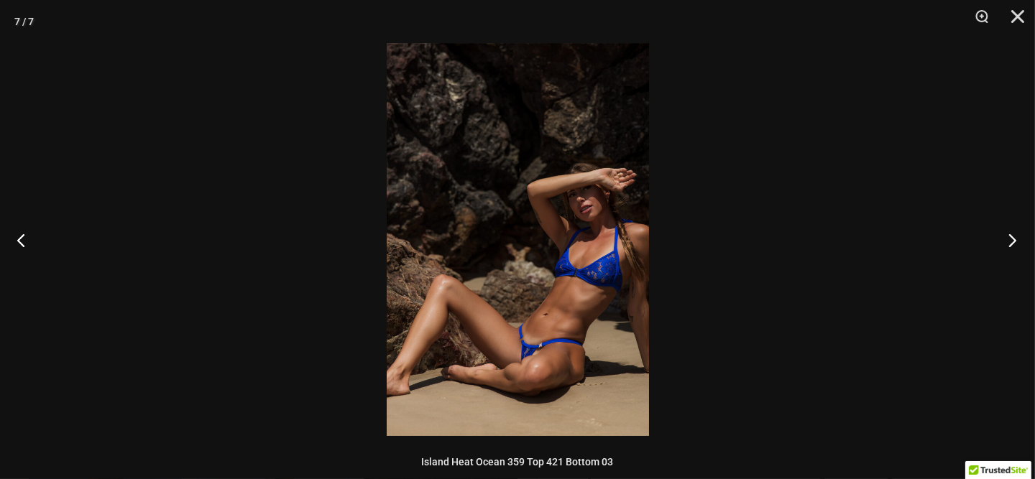
click at [1021, 231] on button "Next" at bounding box center [1008, 240] width 54 height 72
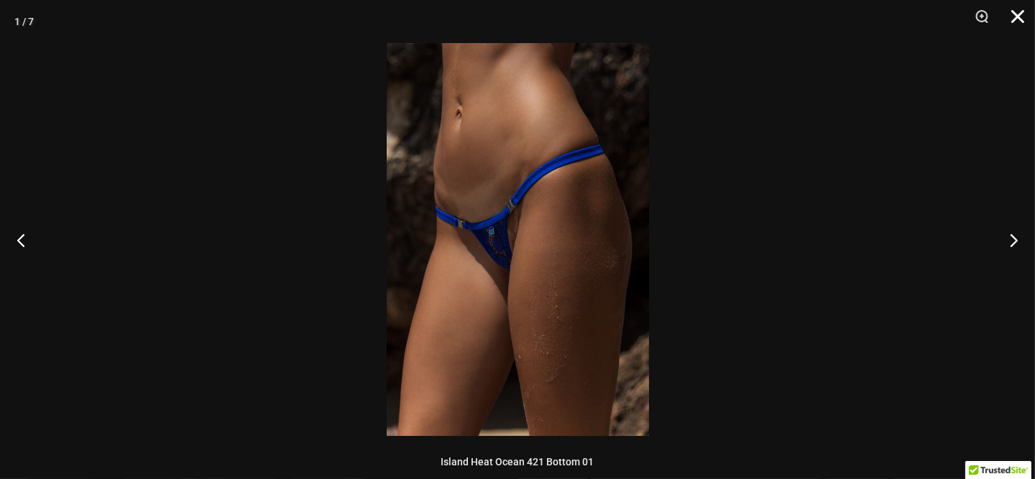
click at [1013, 14] on button "Close" at bounding box center [1013, 21] width 36 height 43
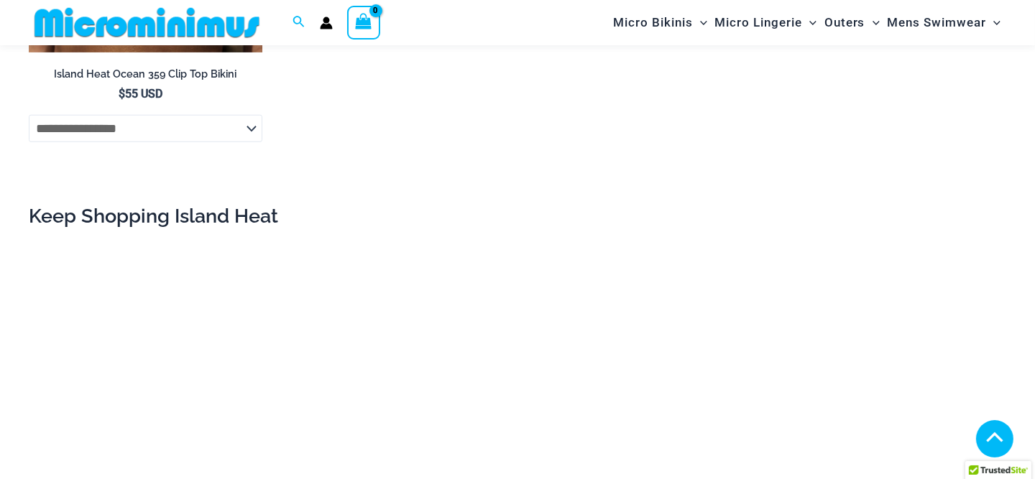
scroll to position [1855, 0]
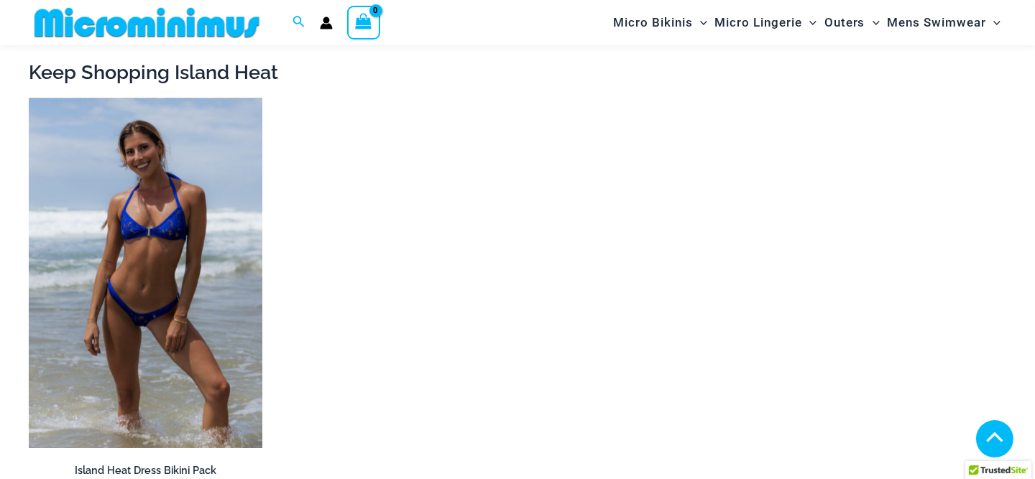
click at [135, 257] on img at bounding box center [146, 273] width 234 height 351
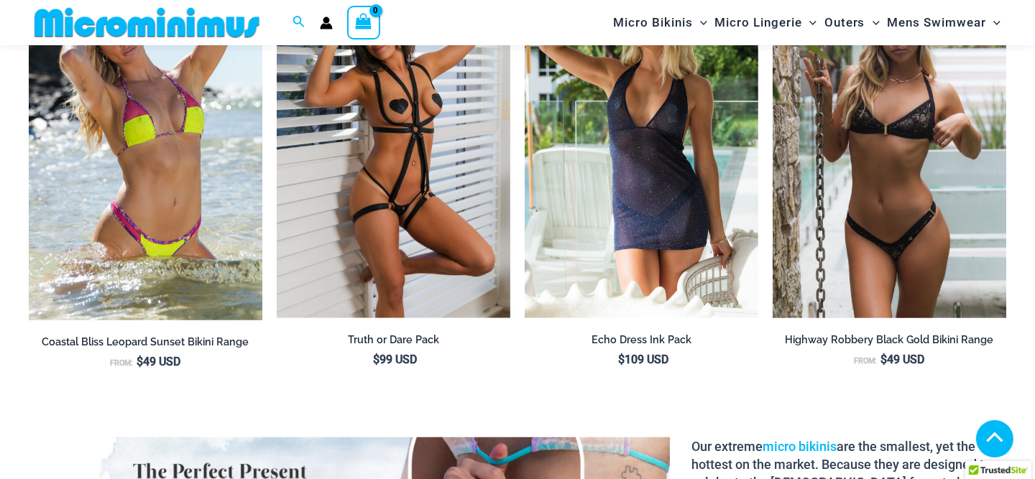
scroll to position [1653, 0]
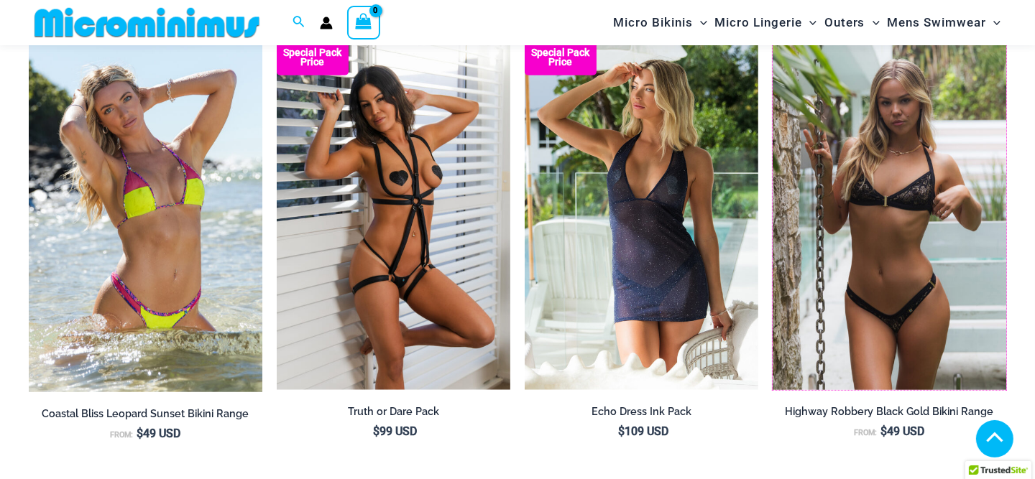
click at [773, 40] on img at bounding box center [773, 40] width 0 height 0
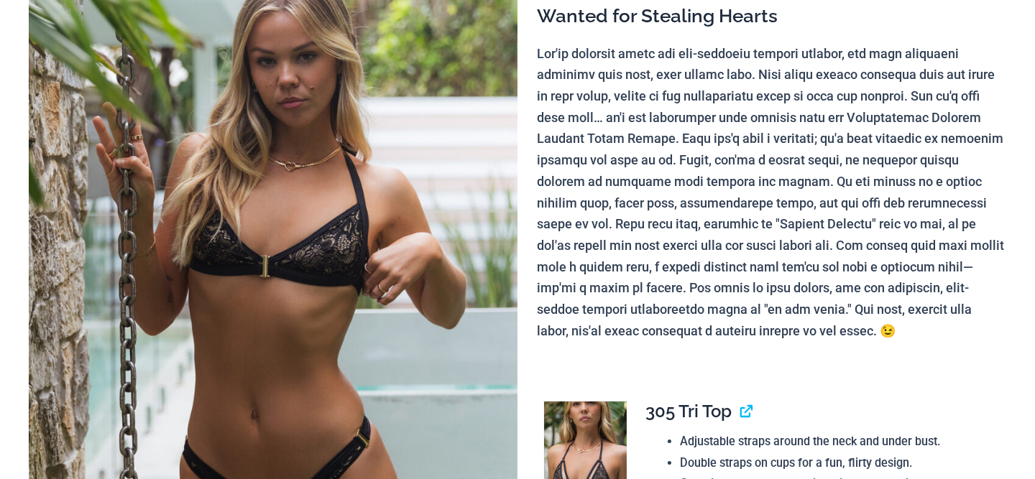
scroll to position [287, 0]
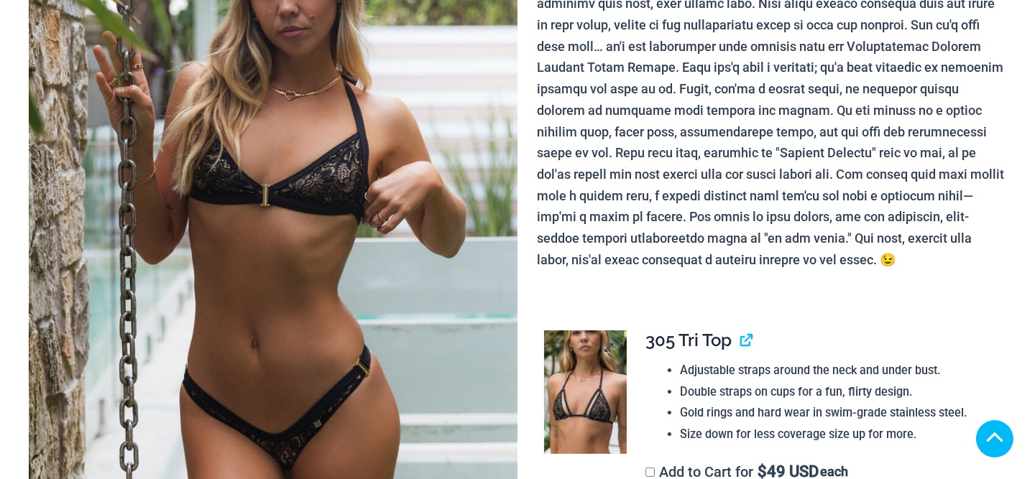
click at [570, 376] on img at bounding box center [585, 393] width 82 height 124
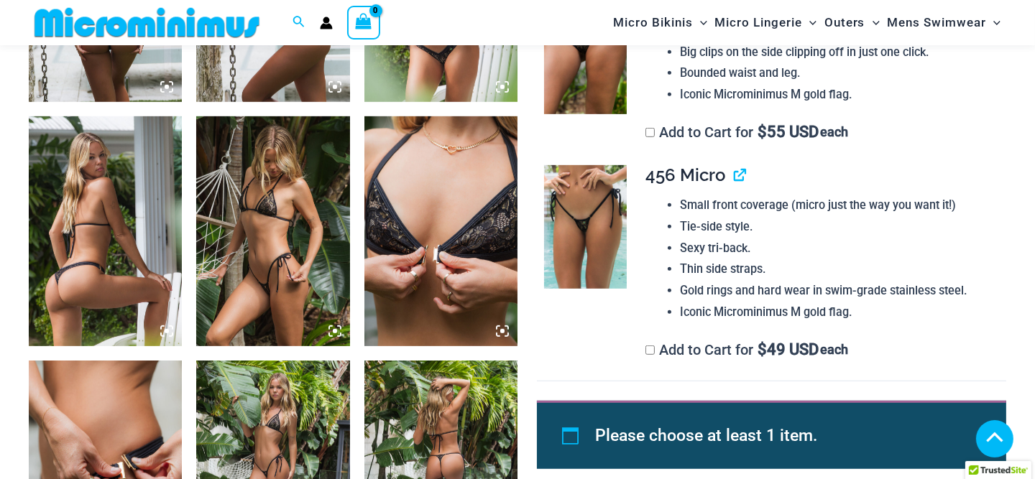
scroll to position [934, 0]
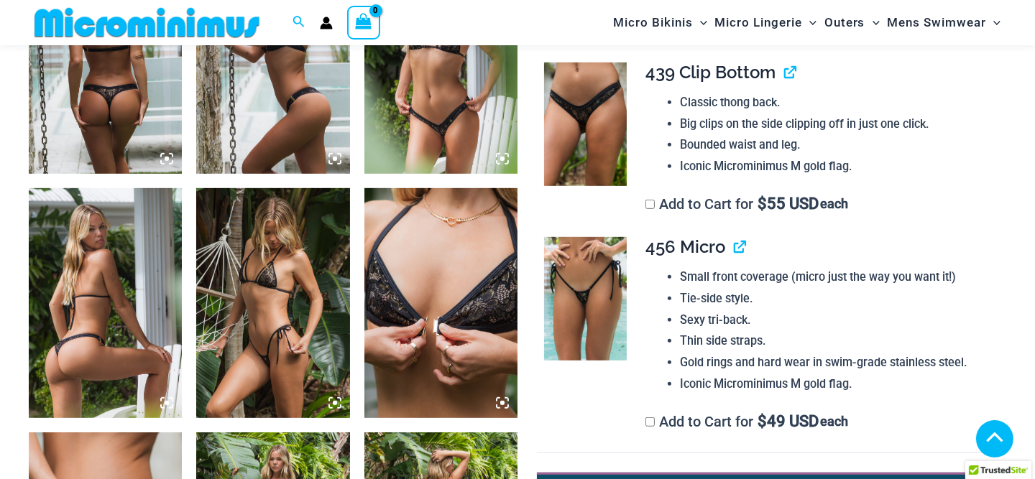
click at [269, 273] on img at bounding box center [272, 303] width 153 height 230
click at [331, 404] on icon at bounding box center [334, 403] width 13 height 13
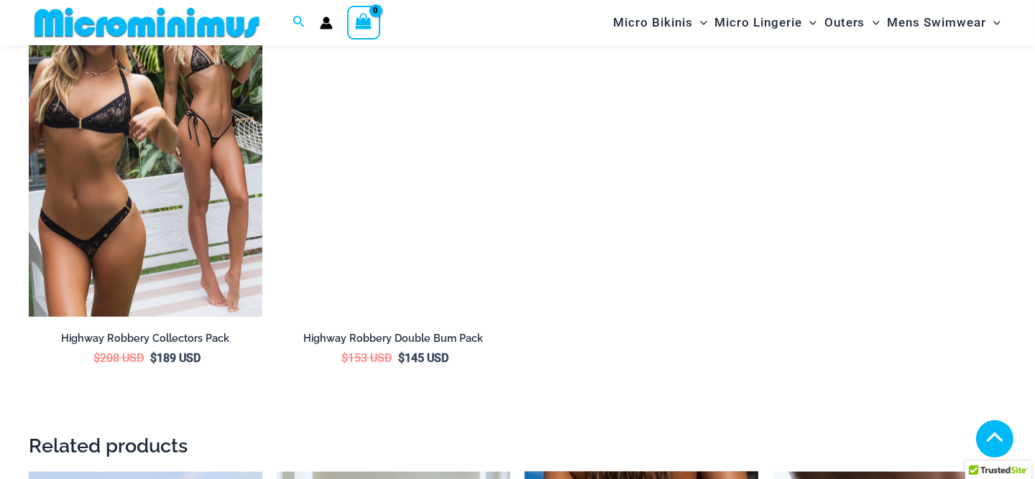
scroll to position [2443, 0]
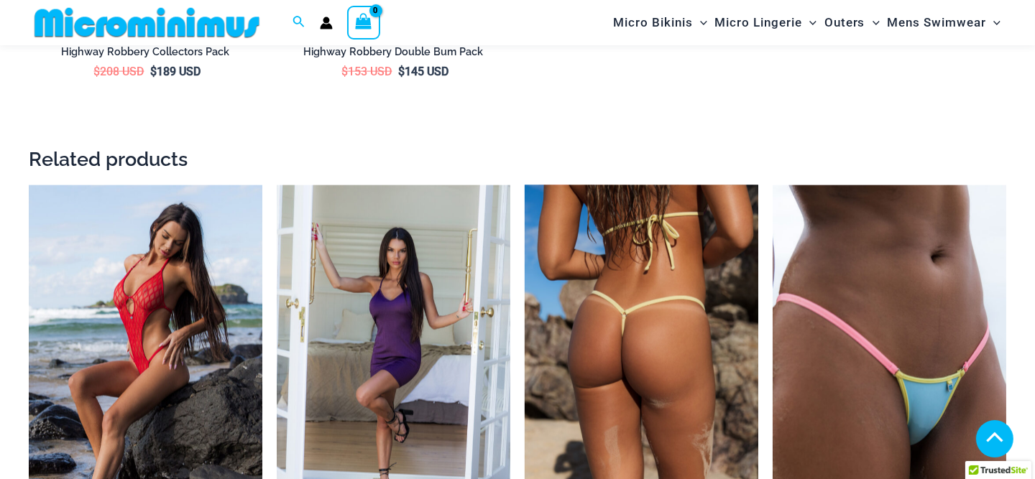
click at [643, 325] on img at bounding box center [642, 360] width 234 height 351
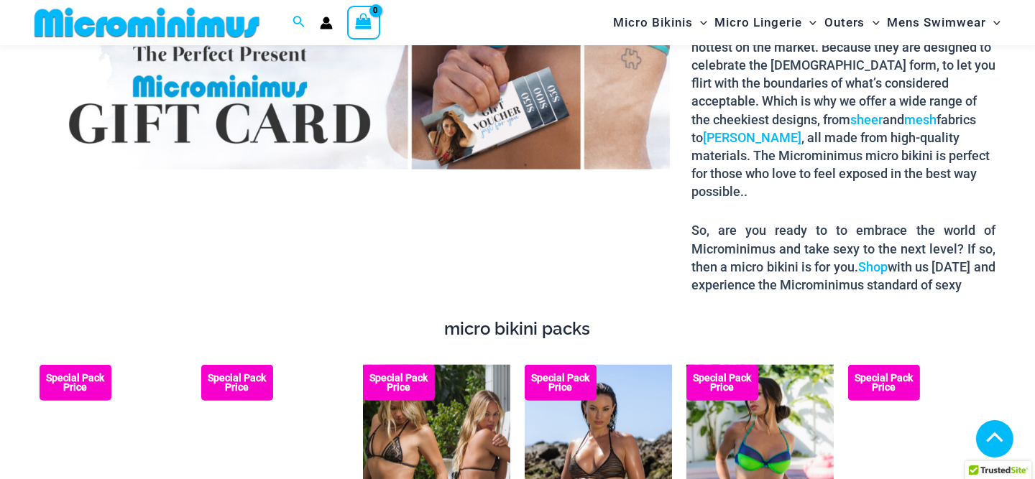
scroll to position [2358, 0]
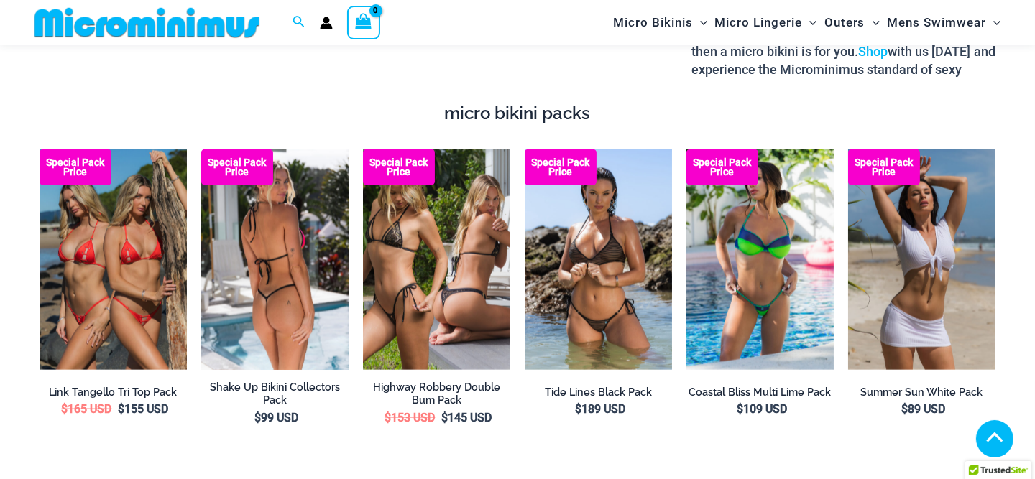
click at [256, 261] on img at bounding box center [274, 259] width 147 height 221
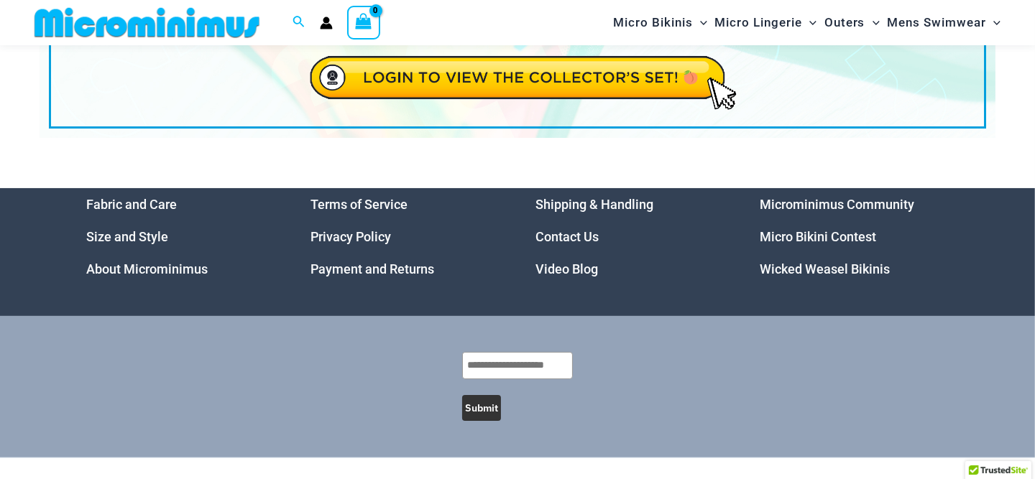
scroll to position [310, 0]
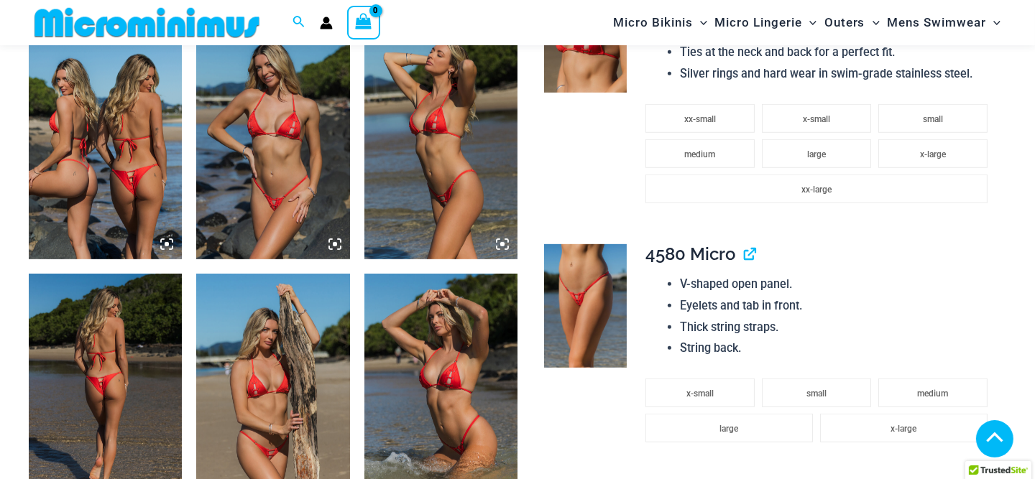
scroll to position [921, 0]
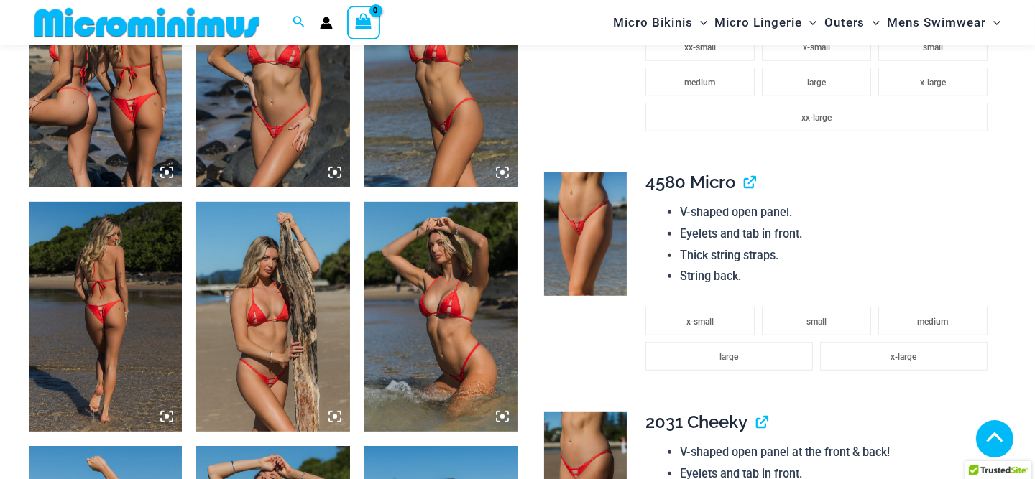
click at [498, 172] on icon at bounding box center [502, 172] width 13 height 13
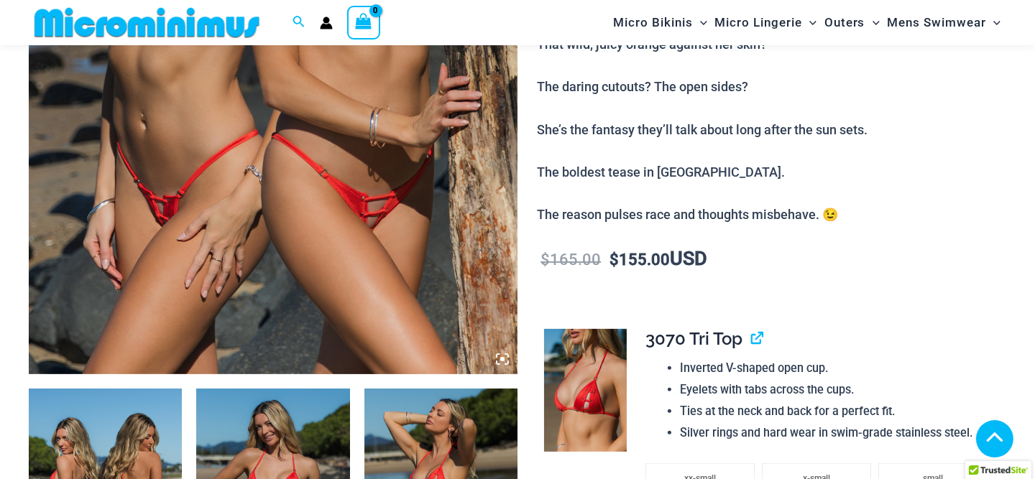
scroll to position [705, 0]
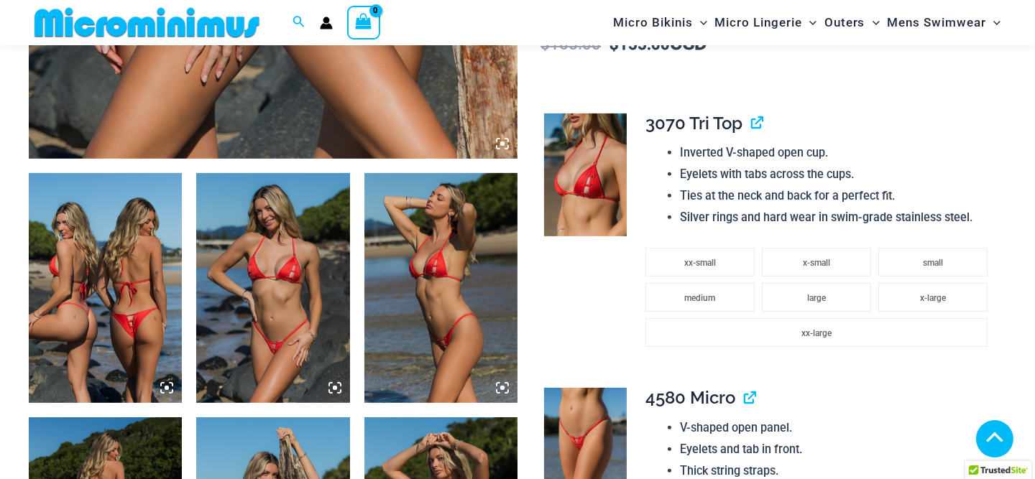
click at [332, 387] on icon at bounding box center [334, 388] width 13 height 13
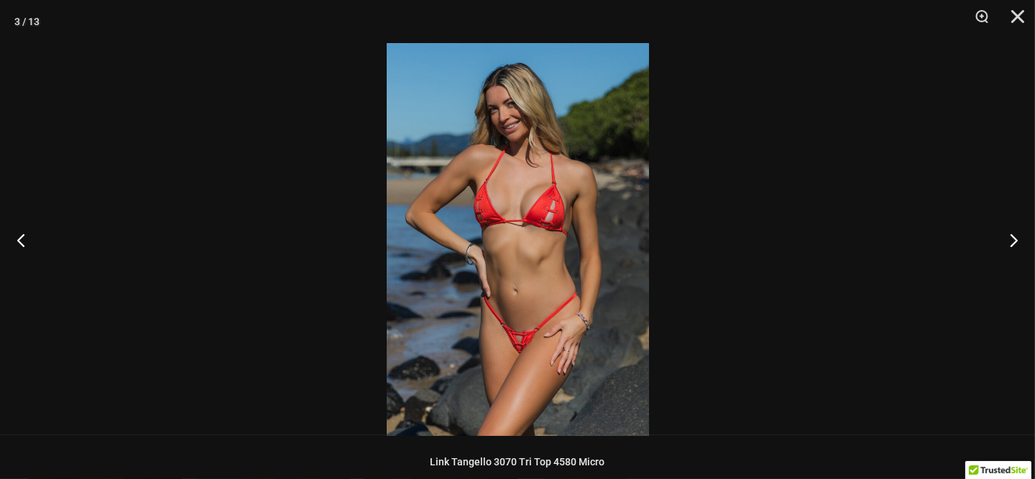
click at [584, 236] on img at bounding box center [518, 239] width 262 height 393
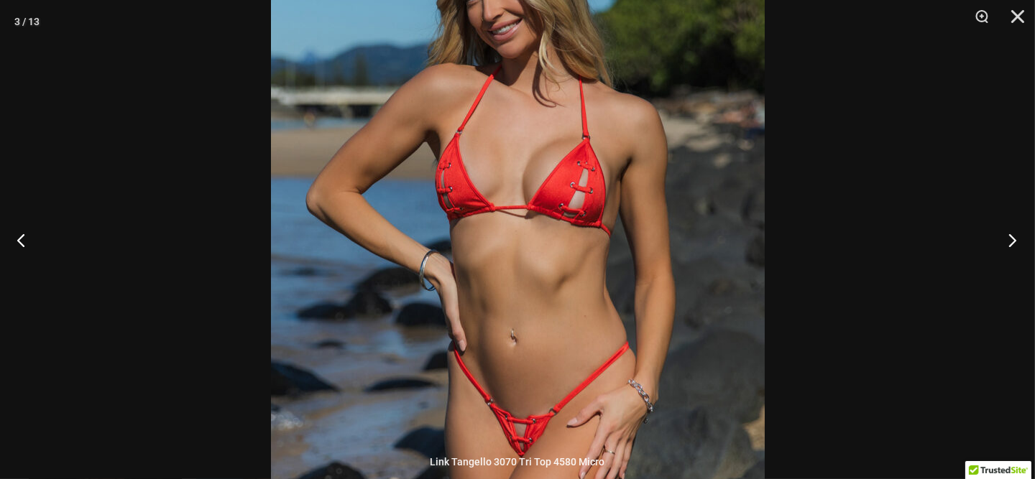
click at [1006, 243] on button "Next" at bounding box center [1008, 240] width 54 height 72
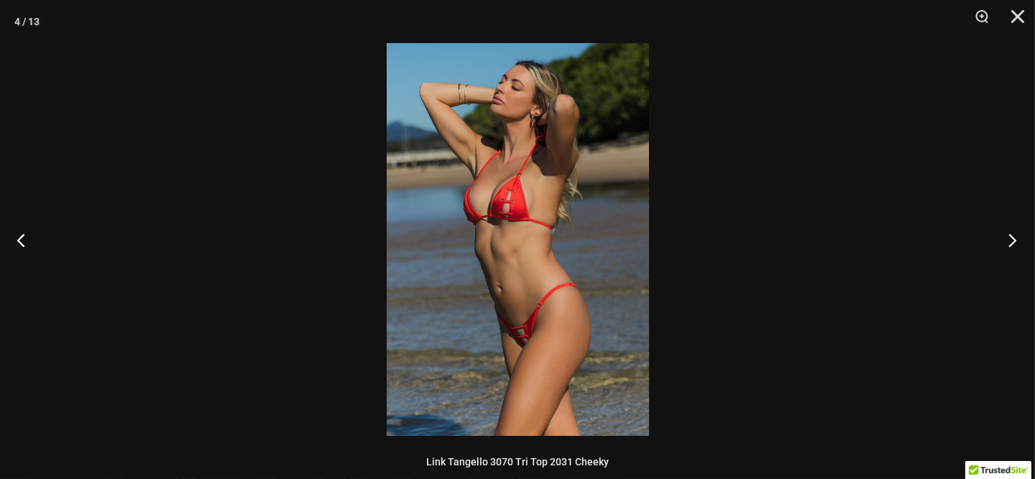
click at [1006, 243] on button "Next" at bounding box center [1008, 240] width 54 height 72
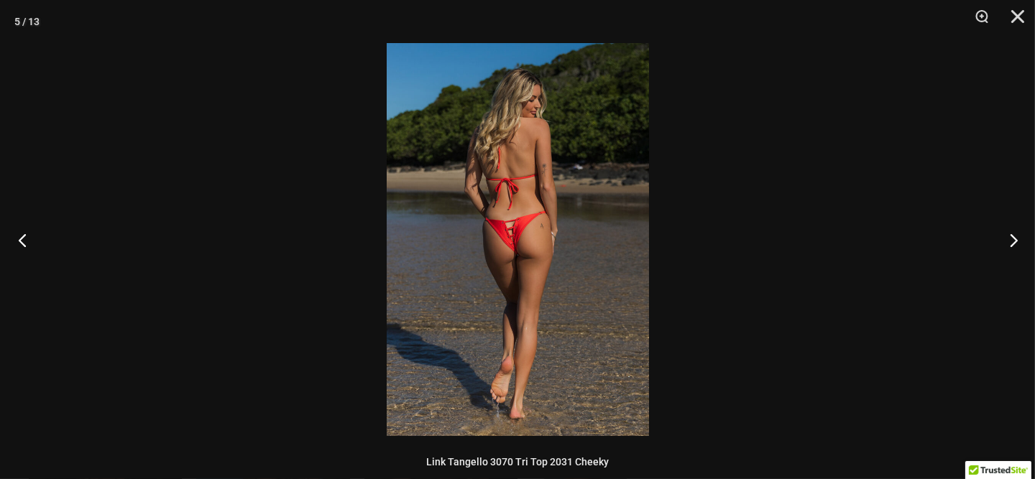
click at [20, 239] on button "Previous" at bounding box center [27, 240] width 54 height 72
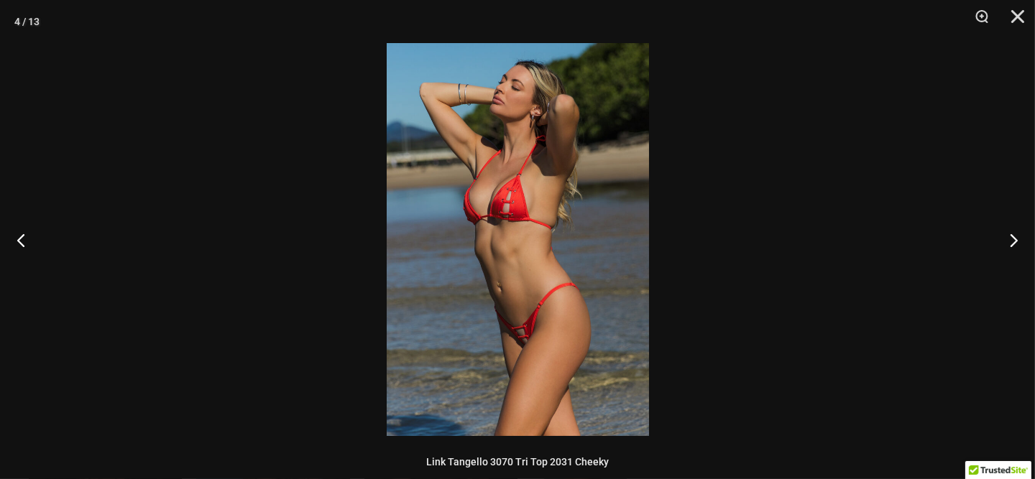
click at [566, 313] on img at bounding box center [518, 239] width 262 height 393
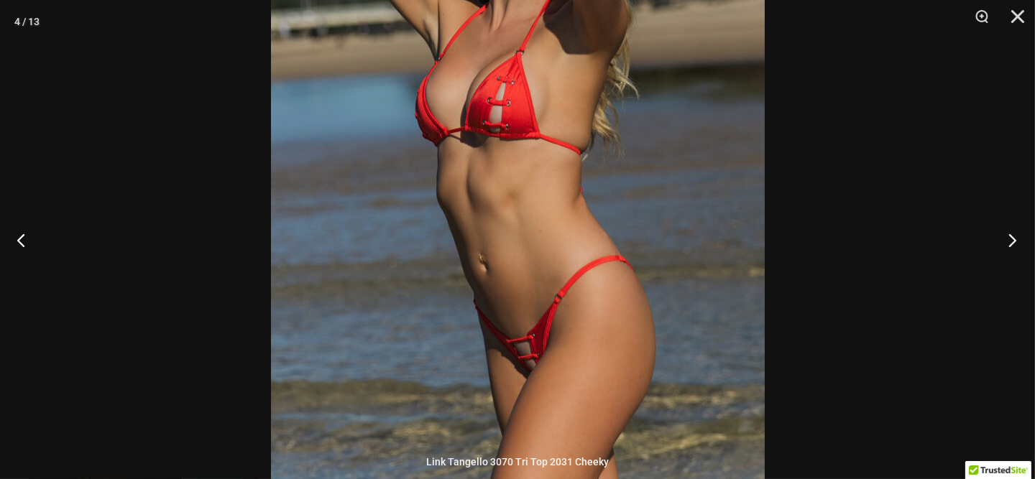
click at [1013, 236] on button "Next" at bounding box center [1008, 240] width 54 height 72
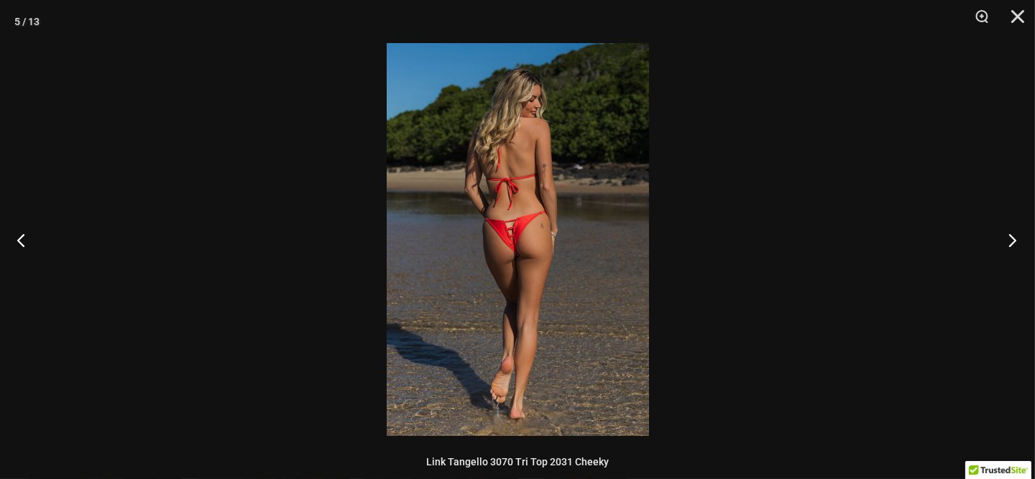
click at [1013, 236] on button "Next" at bounding box center [1008, 240] width 54 height 72
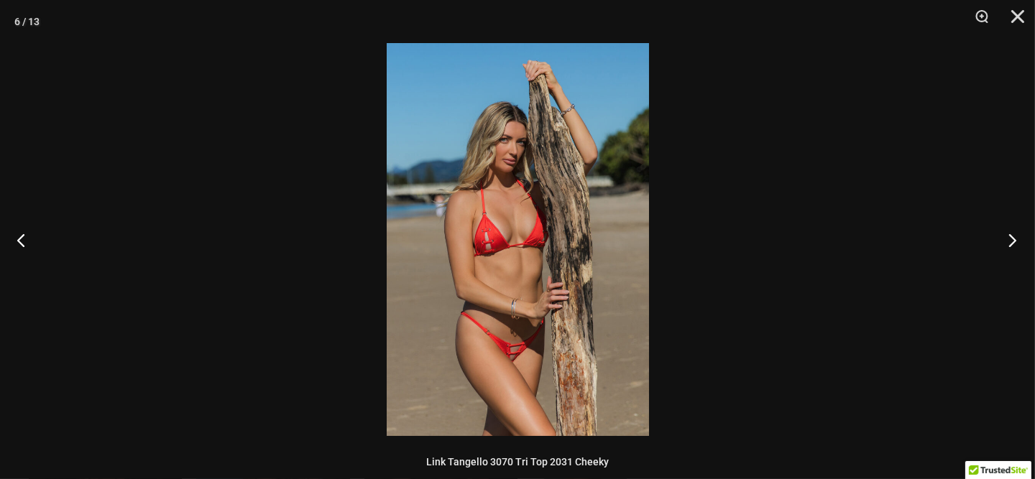
click at [1013, 236] on button "Next" at bounding box center [1008, 240] width 54 height 72
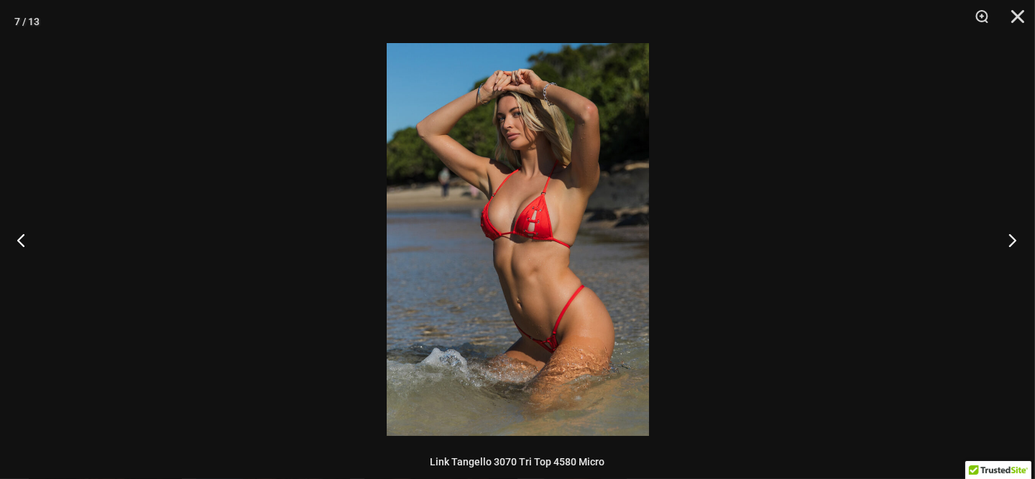
click at [1013, 236] on button "Next" at bounding box center [1008, 240] width 54 height 72
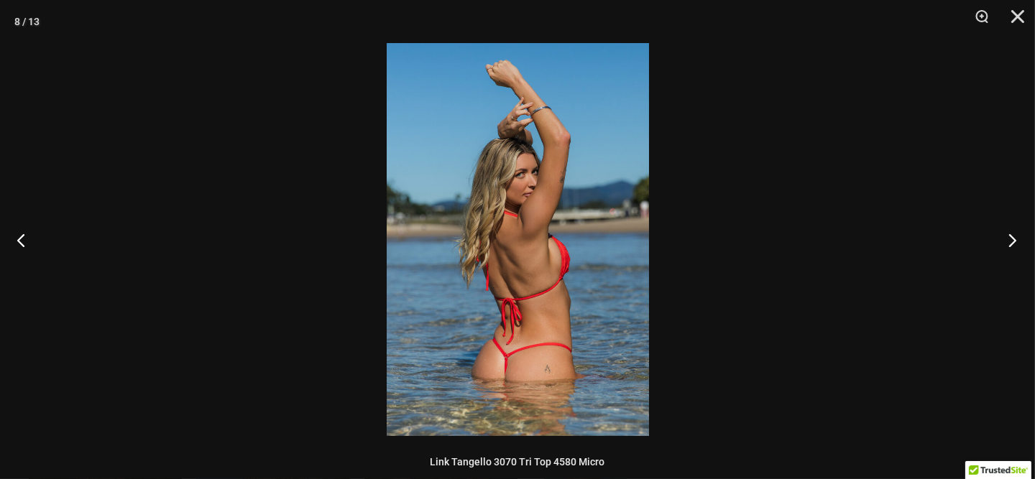
click at [1013, 236] on button "Next" at bounding box center [1008, 240] width 54 height 72
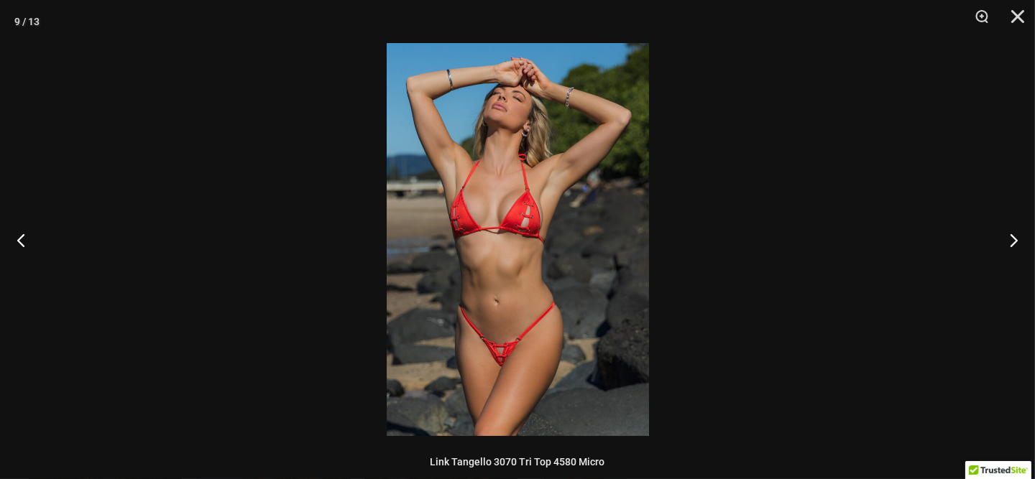
click at [566, 370] on img at bounding box center [518, 239] width 262 height 393
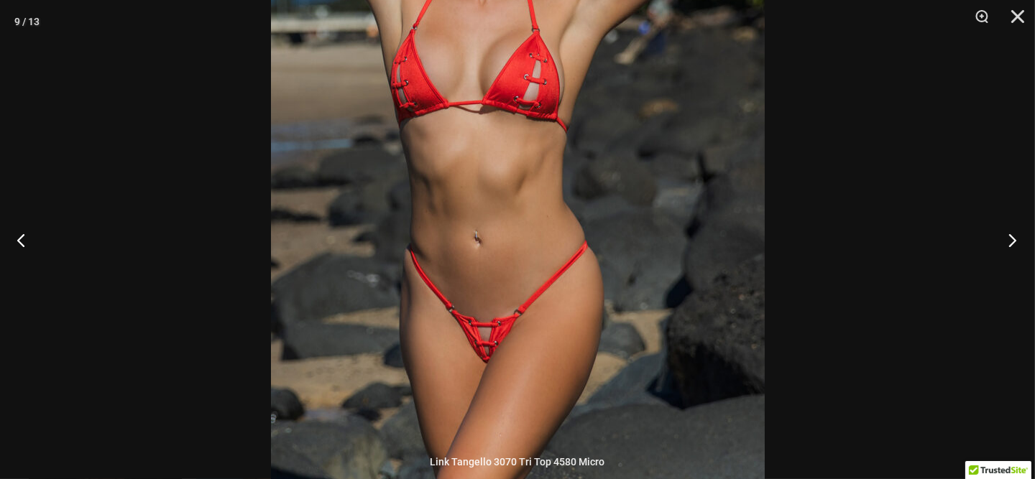
click at [1013, 236] on button "Next" at bounding box center [1008, 240] width 54 height 72
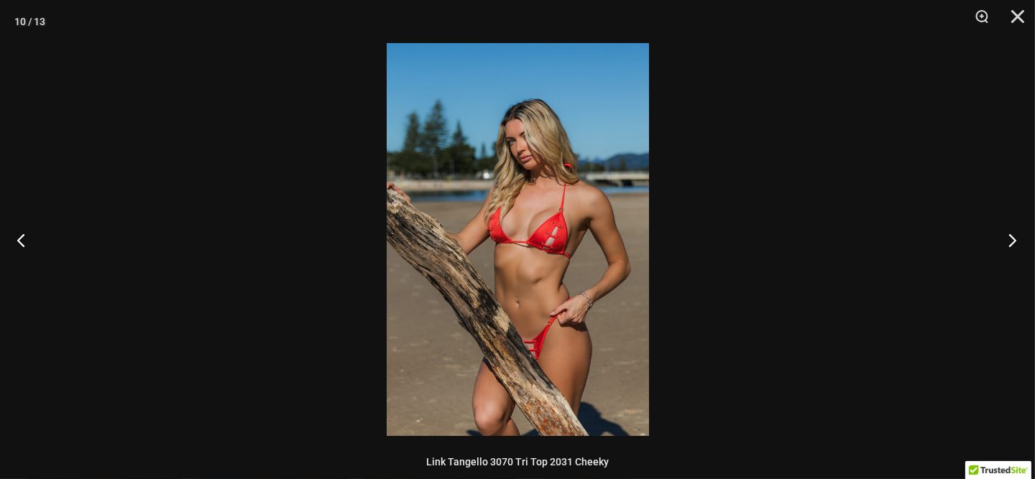
click at [1013, 236] on button "Next" at bounding box center [1008, 240] width 54 height 72
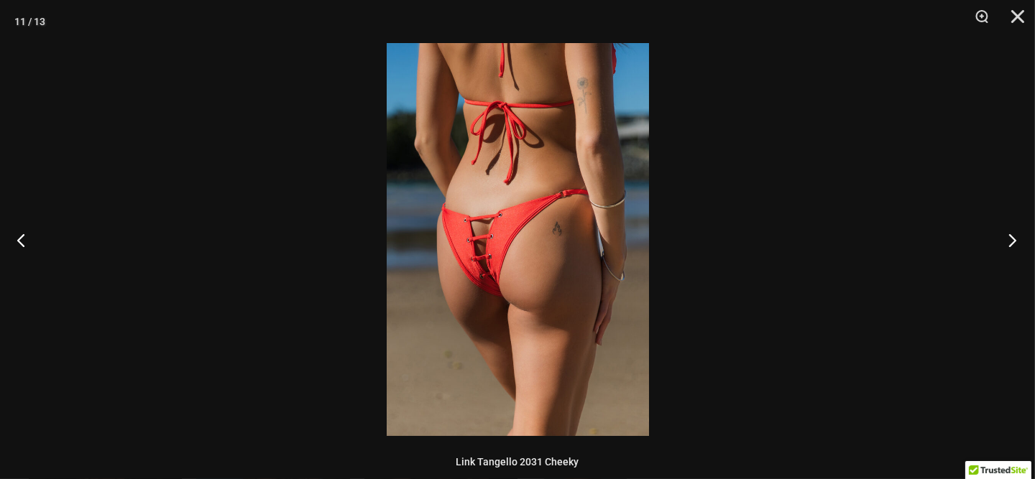
click at [1013, 236] on button "Next" at bounding box center [1008, 240] width 54 height 72
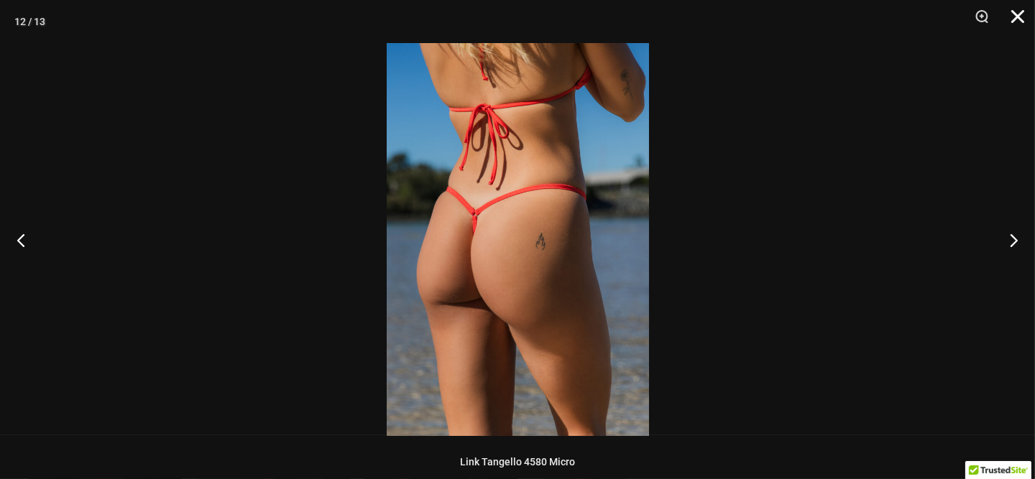
click at [1009, 18] on button "Close" at bounding box center [1013, 21] width 36 height 43
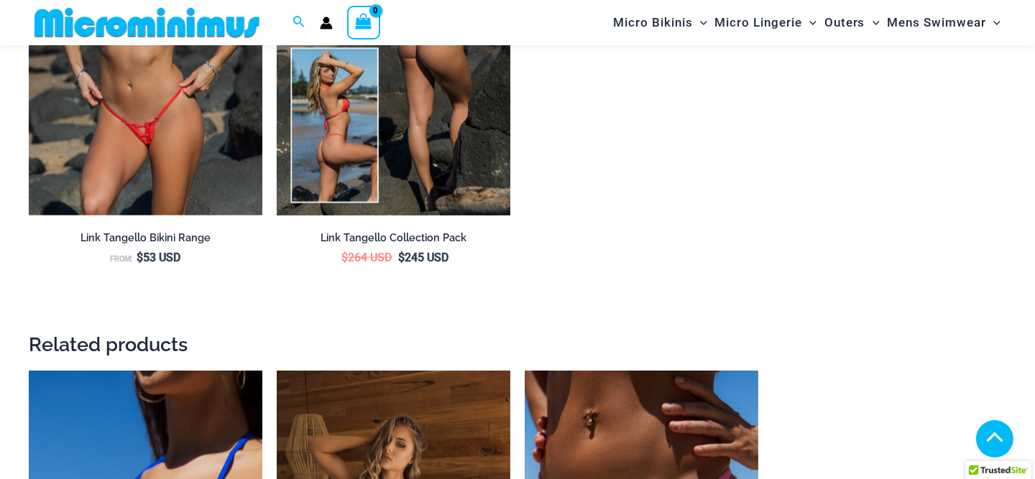
scroll to position [2717, 0]
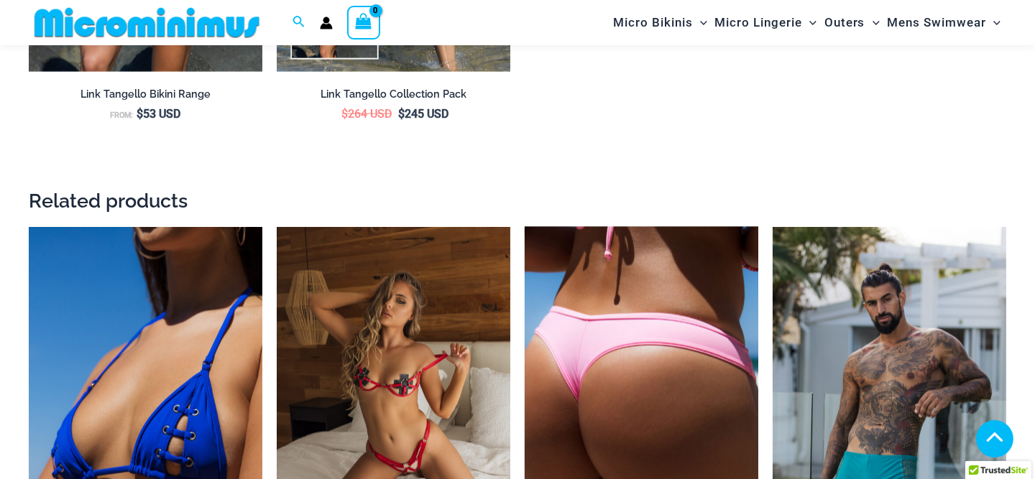
click at [606, 326] on img at bounding box center [642, 402] width 234 height 351
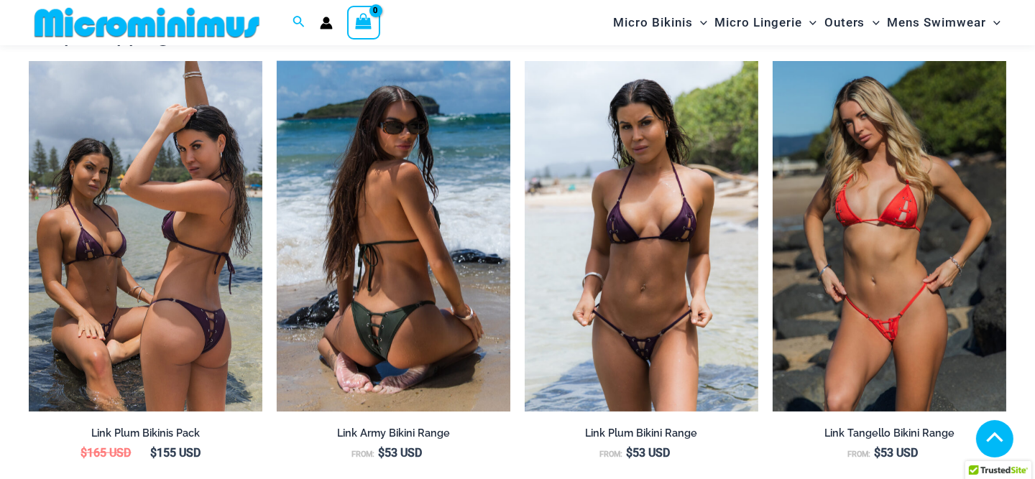
scroll to position [1338, 0]
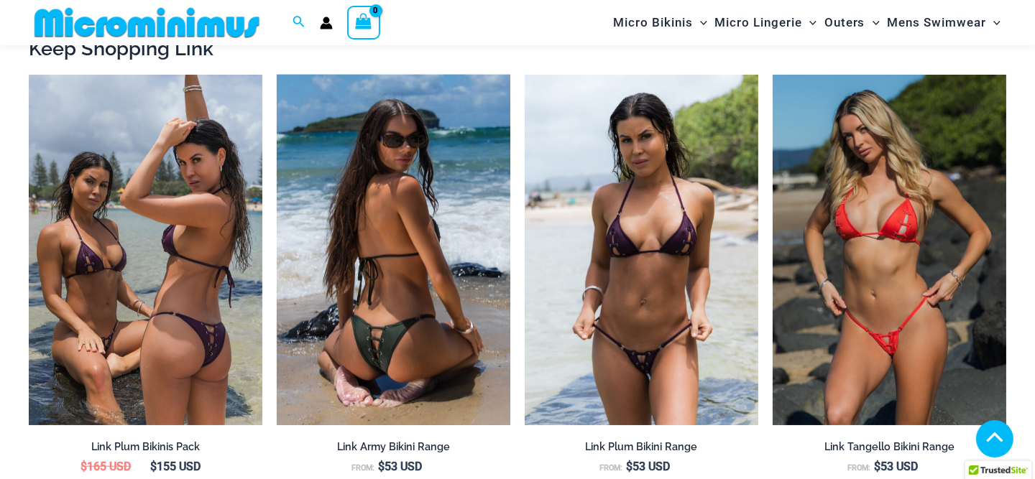
click at [397, 293] on img at bounding box center [394, 250] width 234 height 351
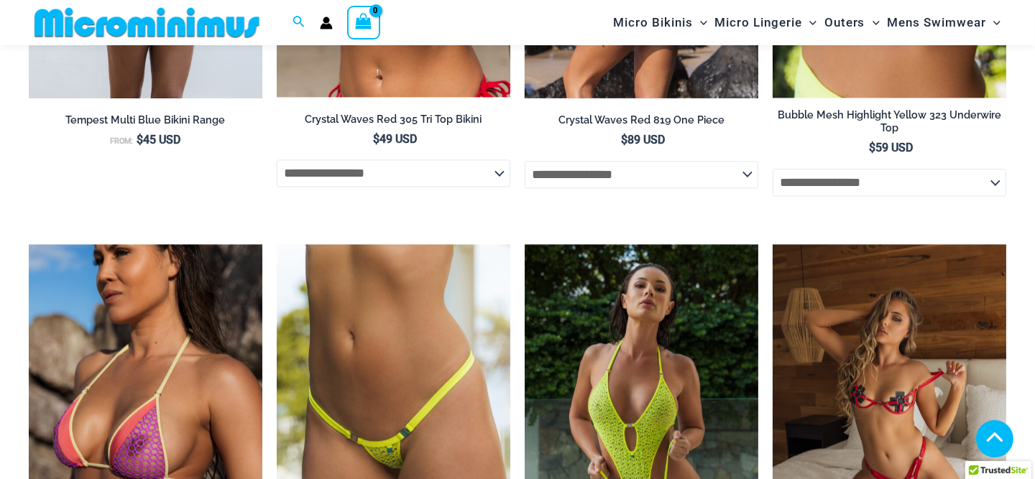
scroll to position [4288, 0]
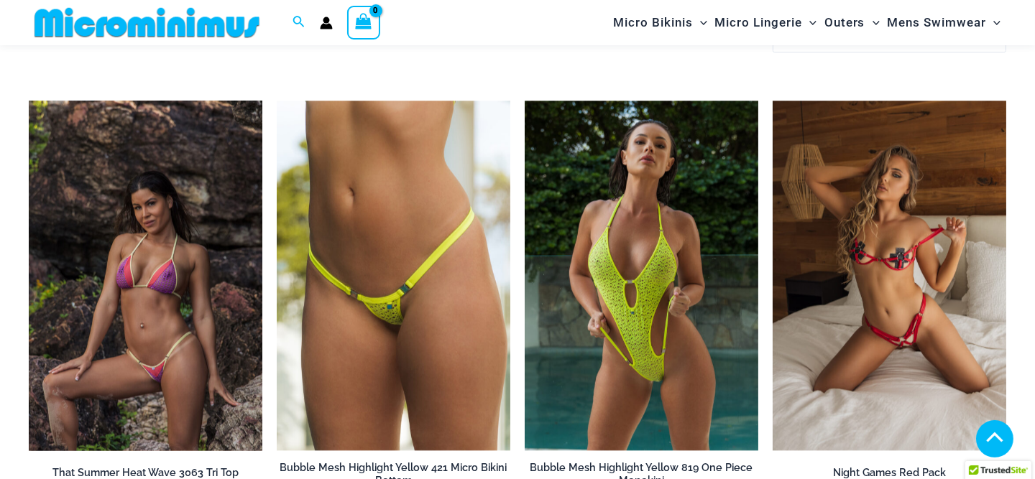
click at [160, 309] on img at bounding box center [146, 276] width 234 height 351
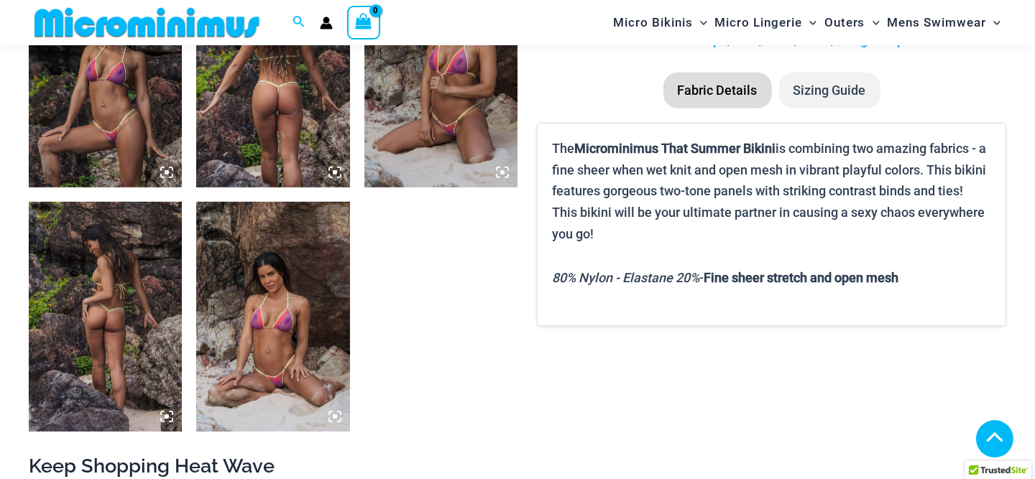
scroll to position [849, 0]
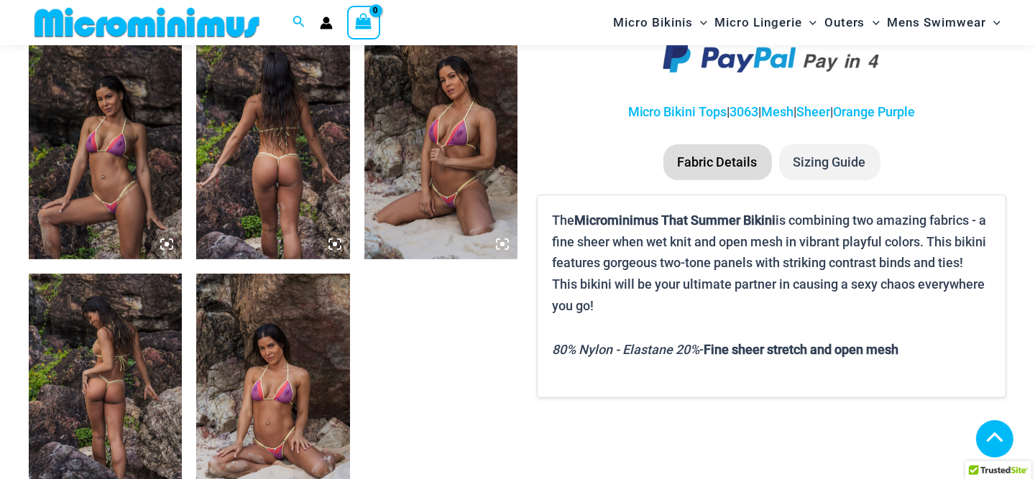
click at [436, 208] on img at bounding box center [440, 144] width 153 height 230
click at [503, 241] on icon at bounding box center [502, 244] width 13 height 13
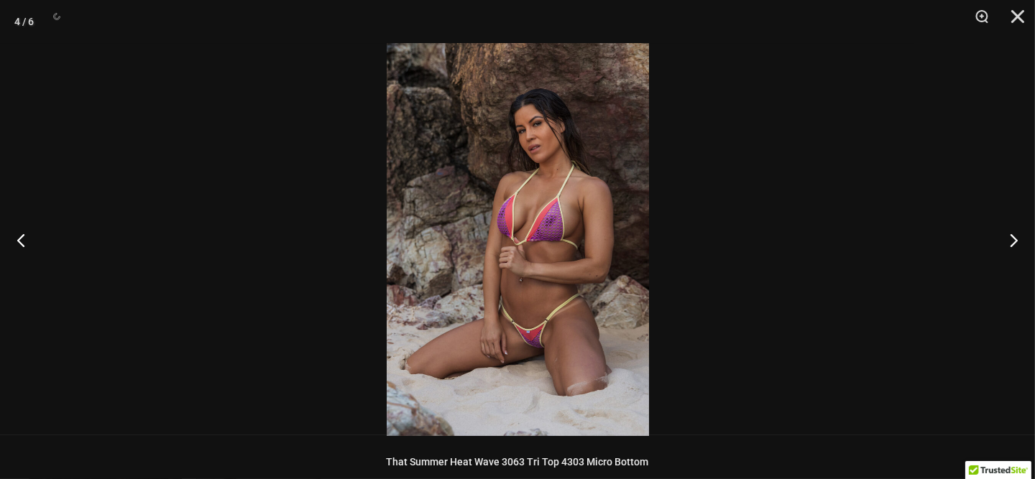
click at [556, 347] on img at bounding box center [518, 239] width 262 height 393
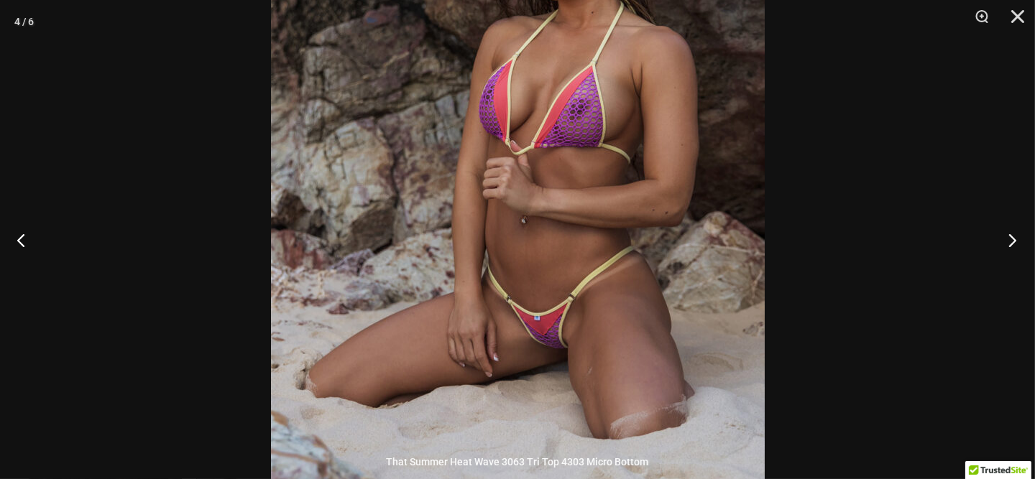
click at [1008, 239] on button "Next" at bounding box center [1008, 240] width 54 height 72
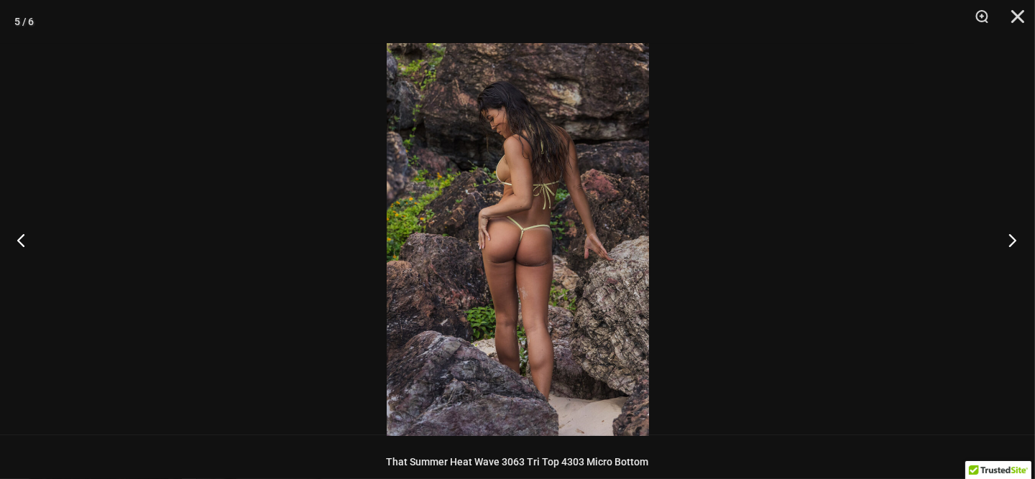
click at [1008, 239] on button "Next" at bounding box center [1008, 240] width 54 height 72
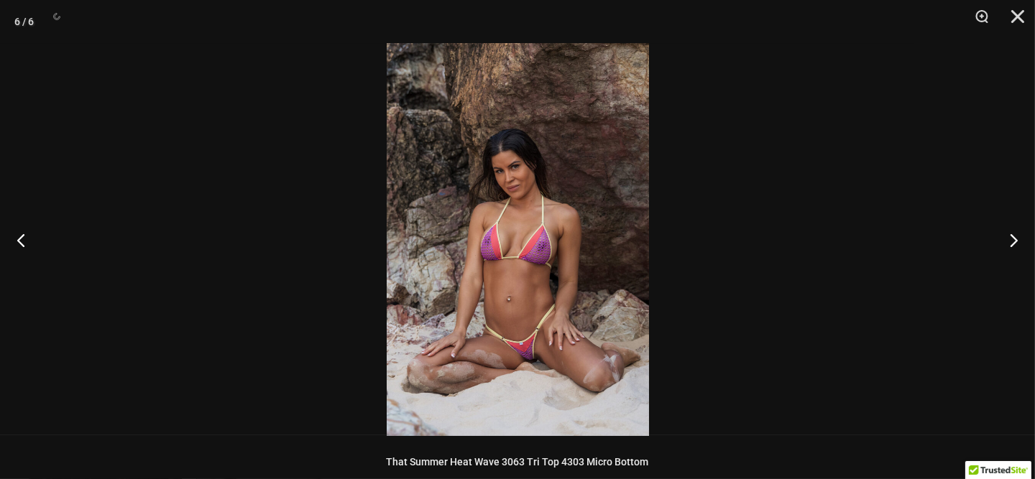
click at [561, 257] on img at bounding box center [518, 239] width 262 height 393
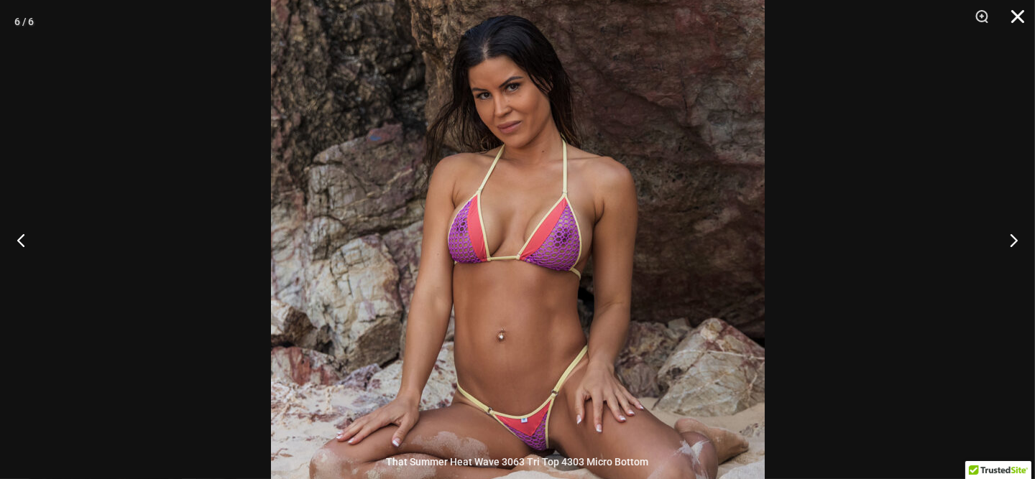
click at [1018, 14] on button "Close" at bounding box center [1013, 21] width 36 height 43
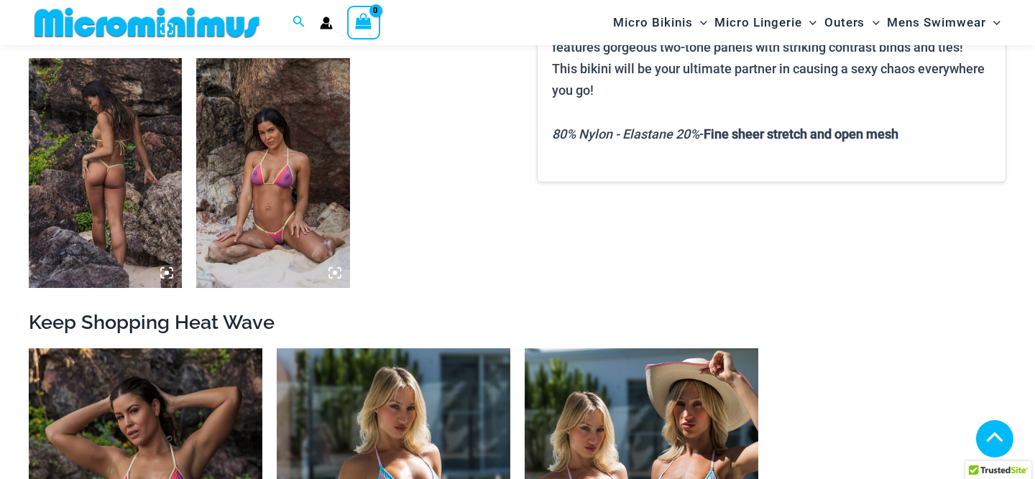
scroll to position [1280, 0]
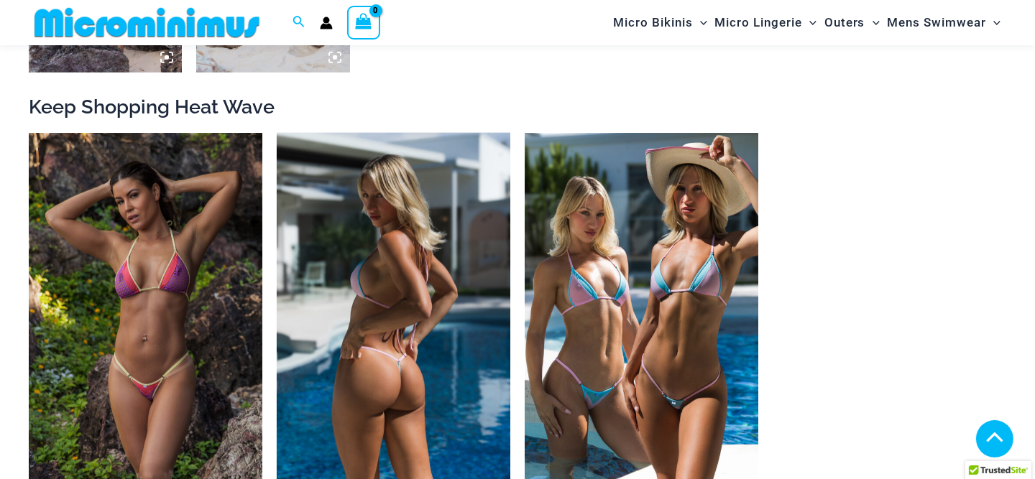
click at [408, 295] on img at bounding box center [394, 308] width 234 height 351
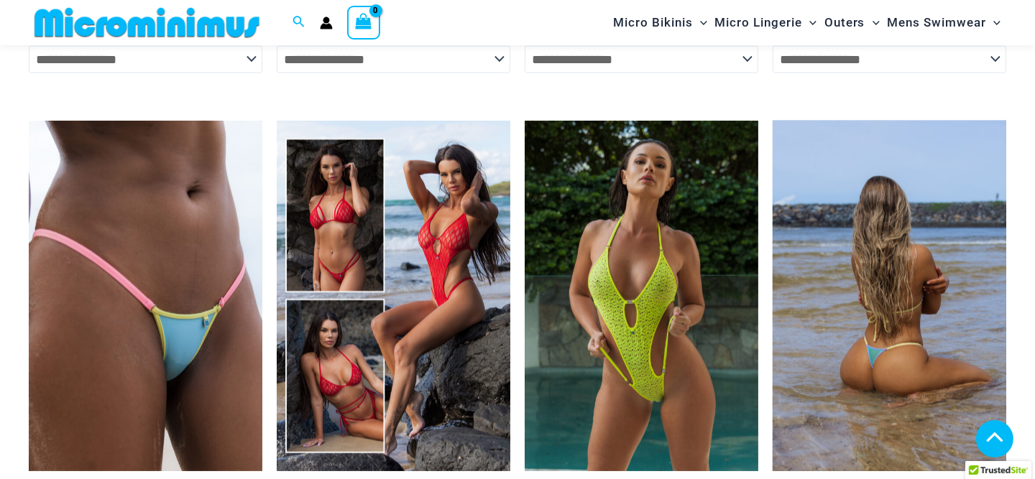
scroll to position [2566, 0]
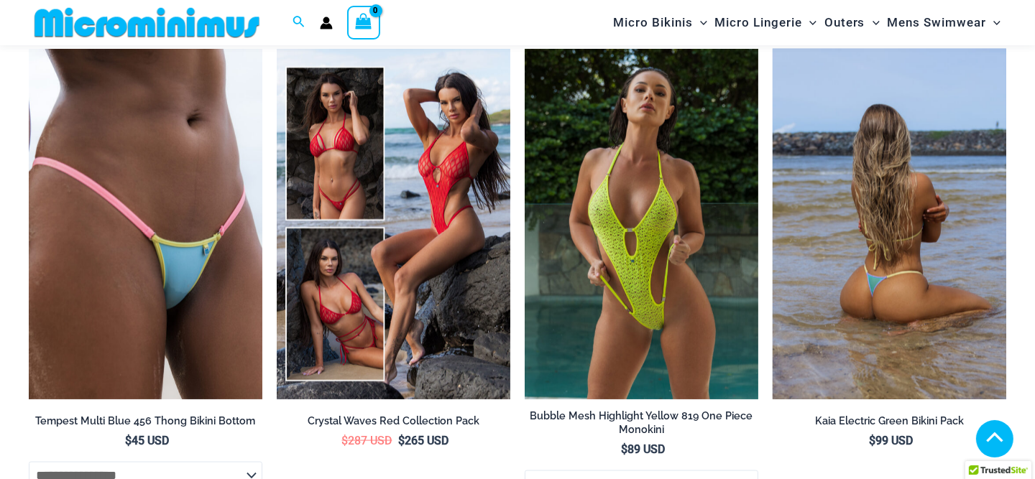
click at [869, 242] on img at bounding box center [890, 224] width 234 height 351
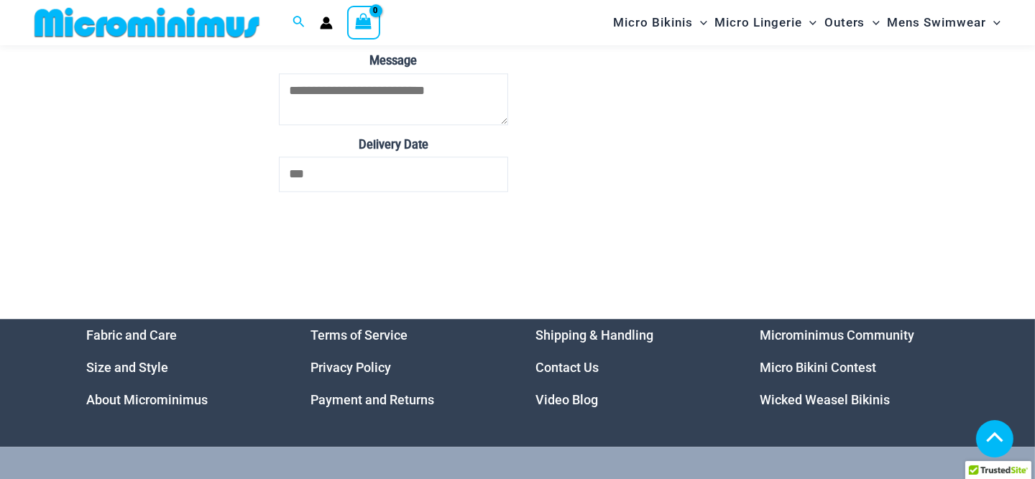
scroll to position [4476, 0]
